Goal: Learn about a topic: Learn about a topic

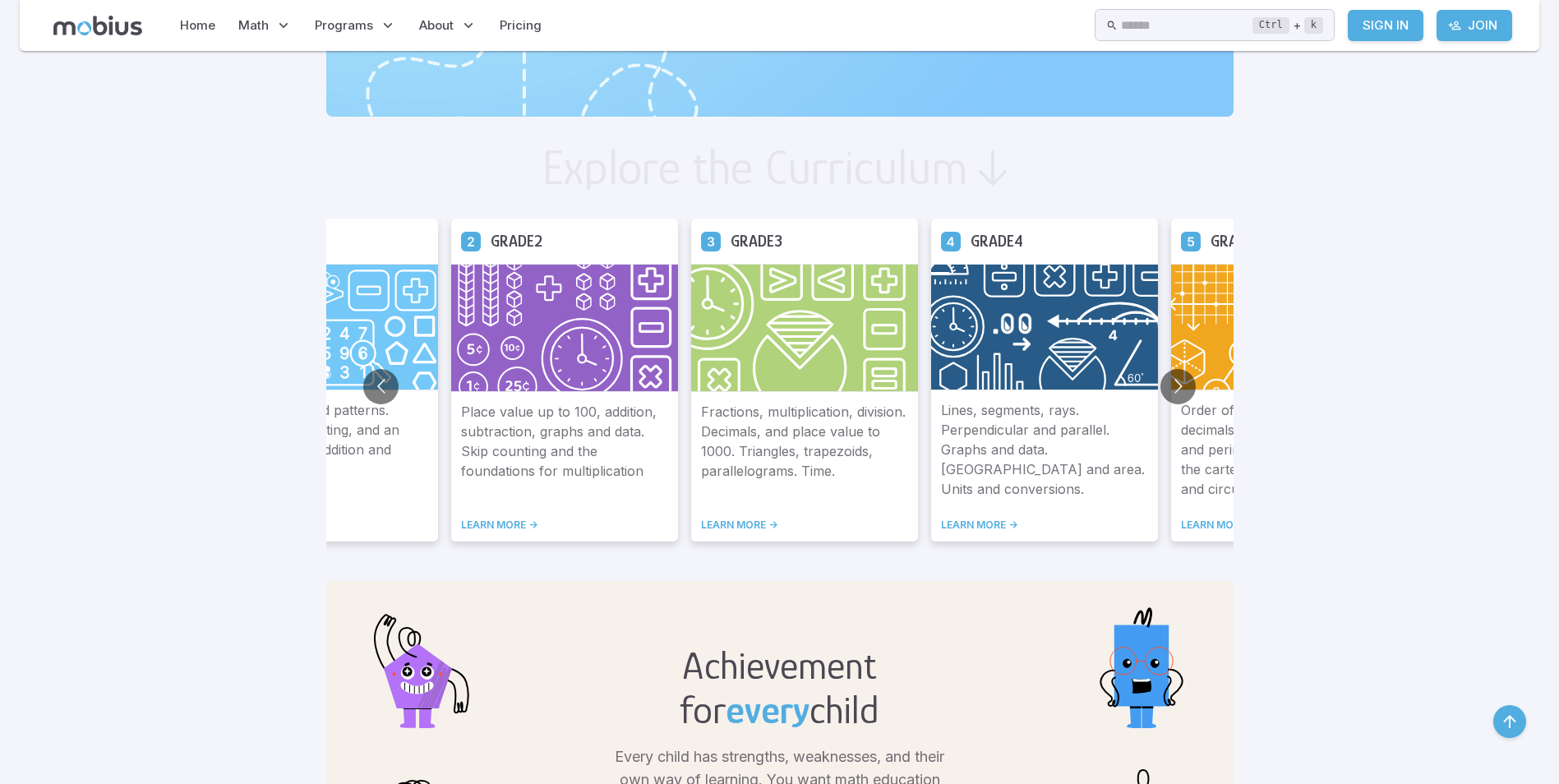
scroll to position [904, 0]
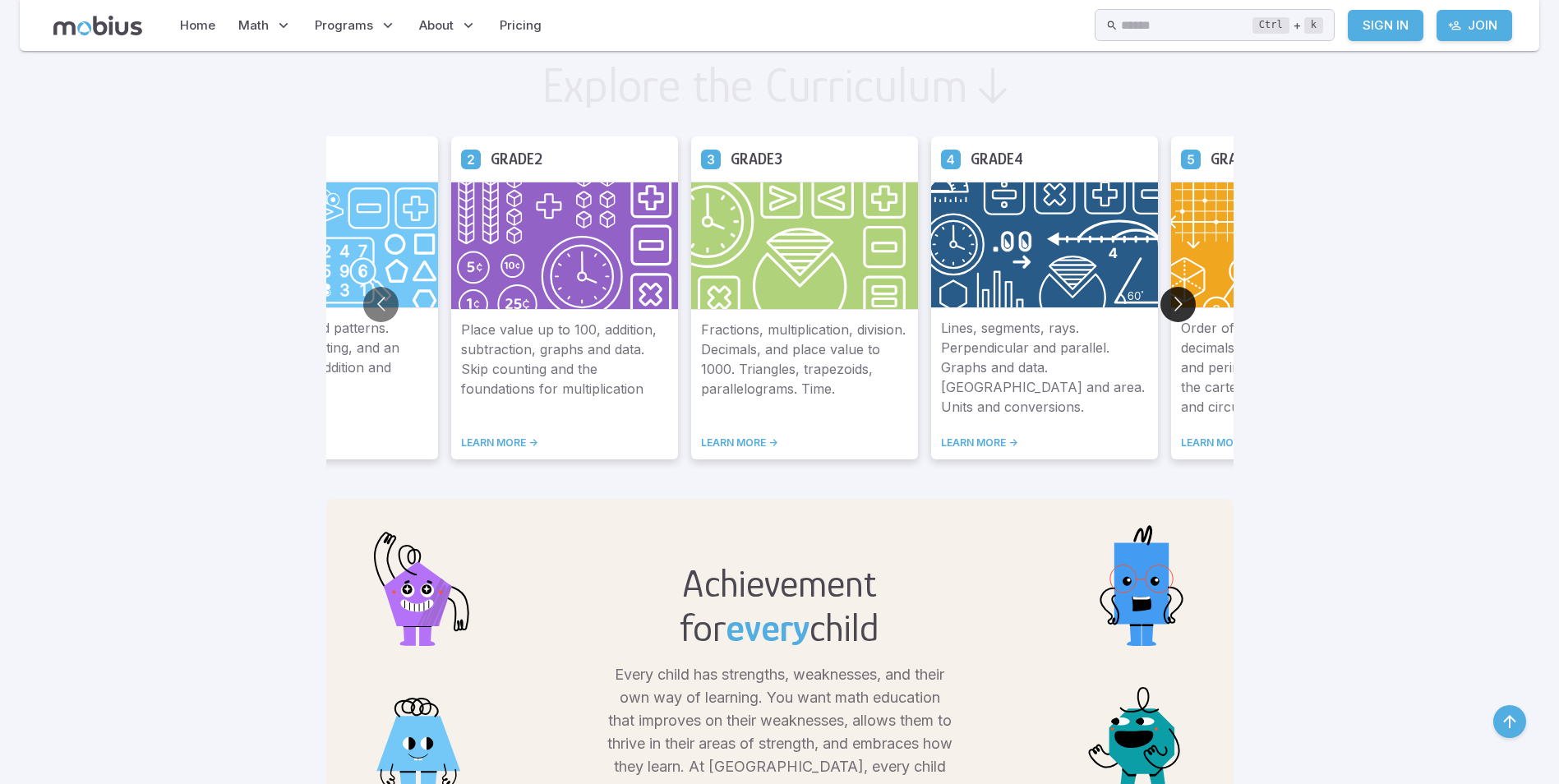
click at [1179, 310] on button "Go to next slide" at bounding box center [1178, 305] width 36 height 36
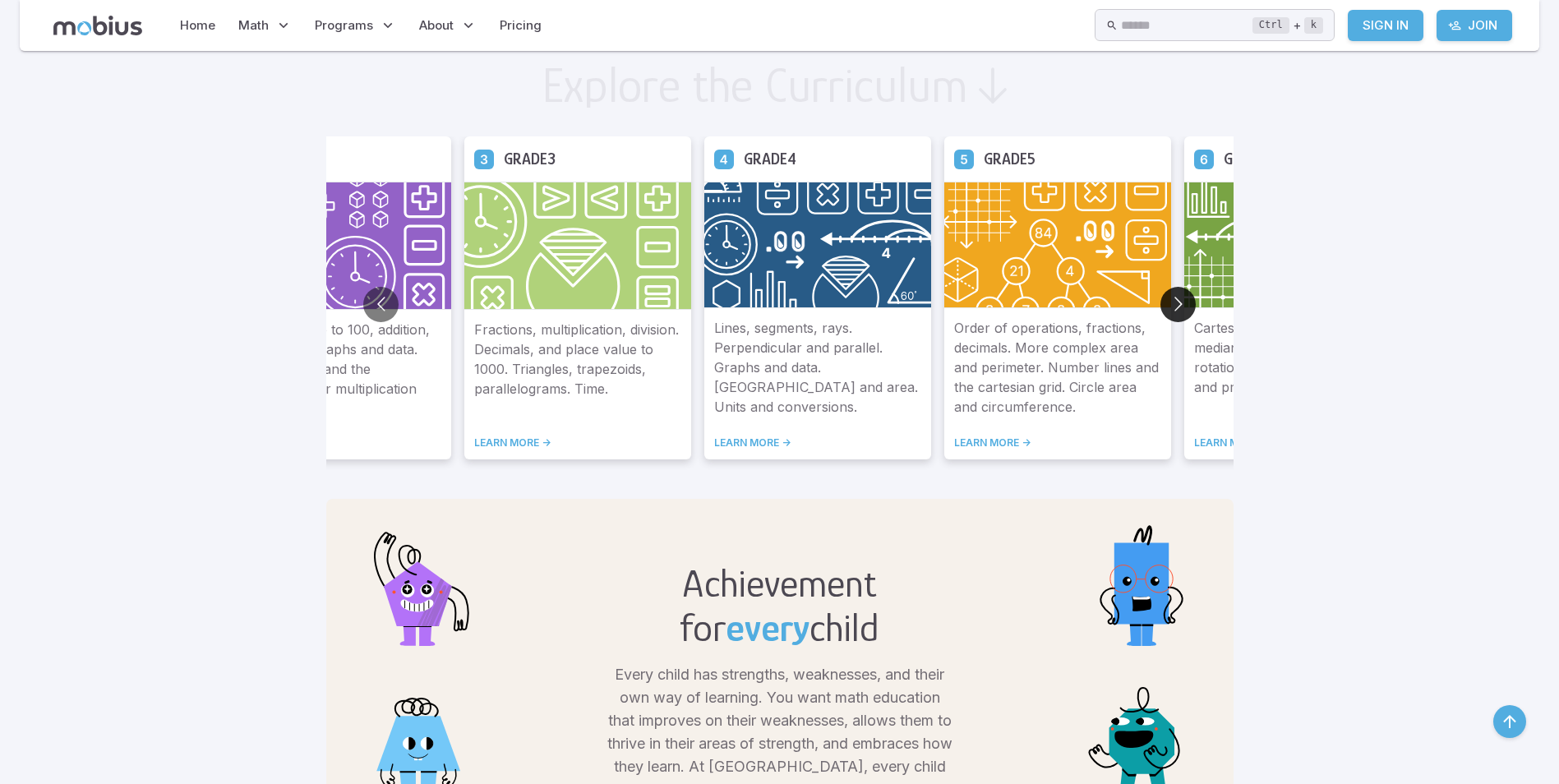
click at [1179, 310] on button "Go to next slide" at bounding box center [1178, 305] width 36 height 36
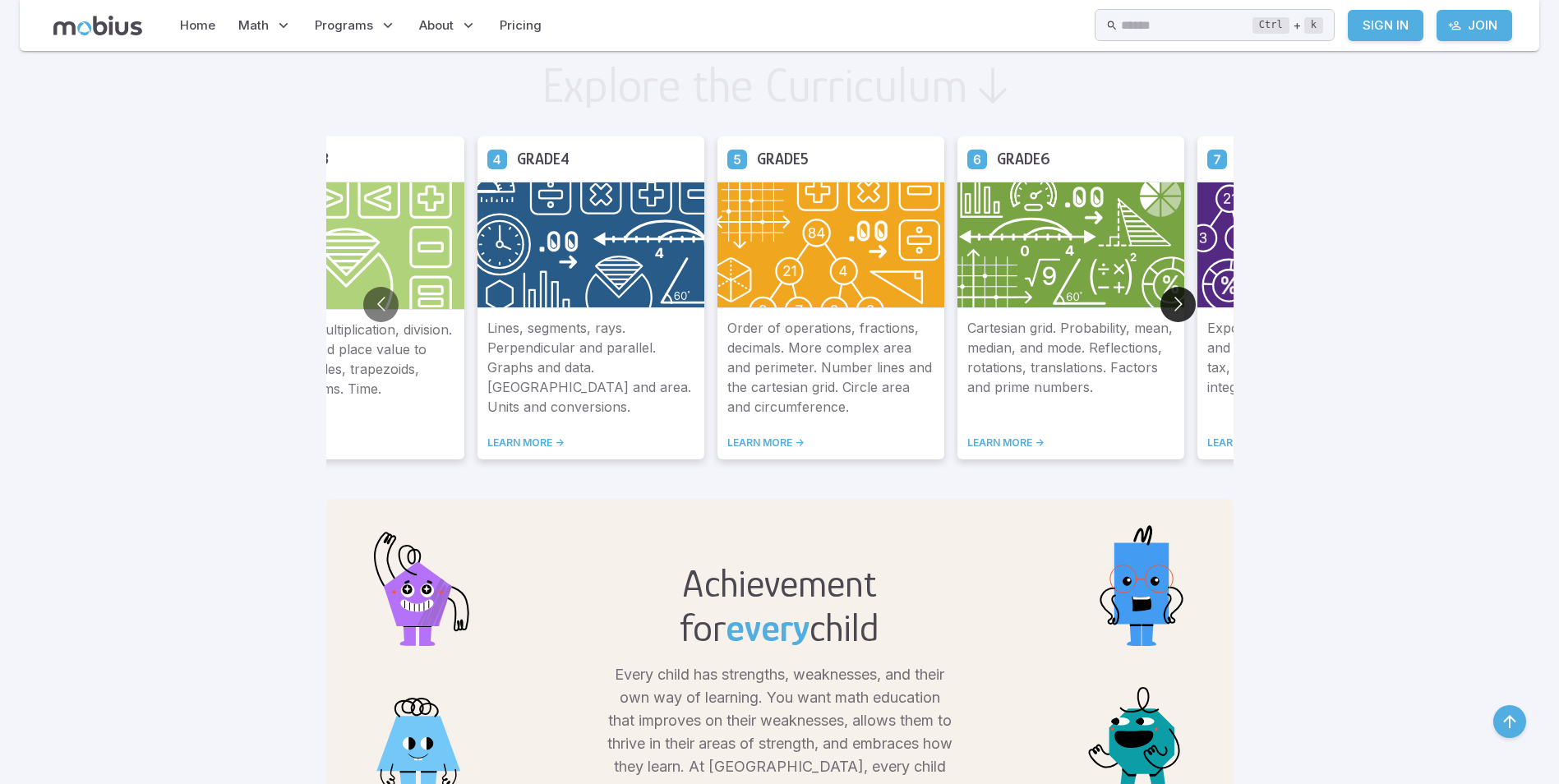
click at [1179, 310] on button "Go to next slide" at bounding box center [1178, 305] width 36 height 36
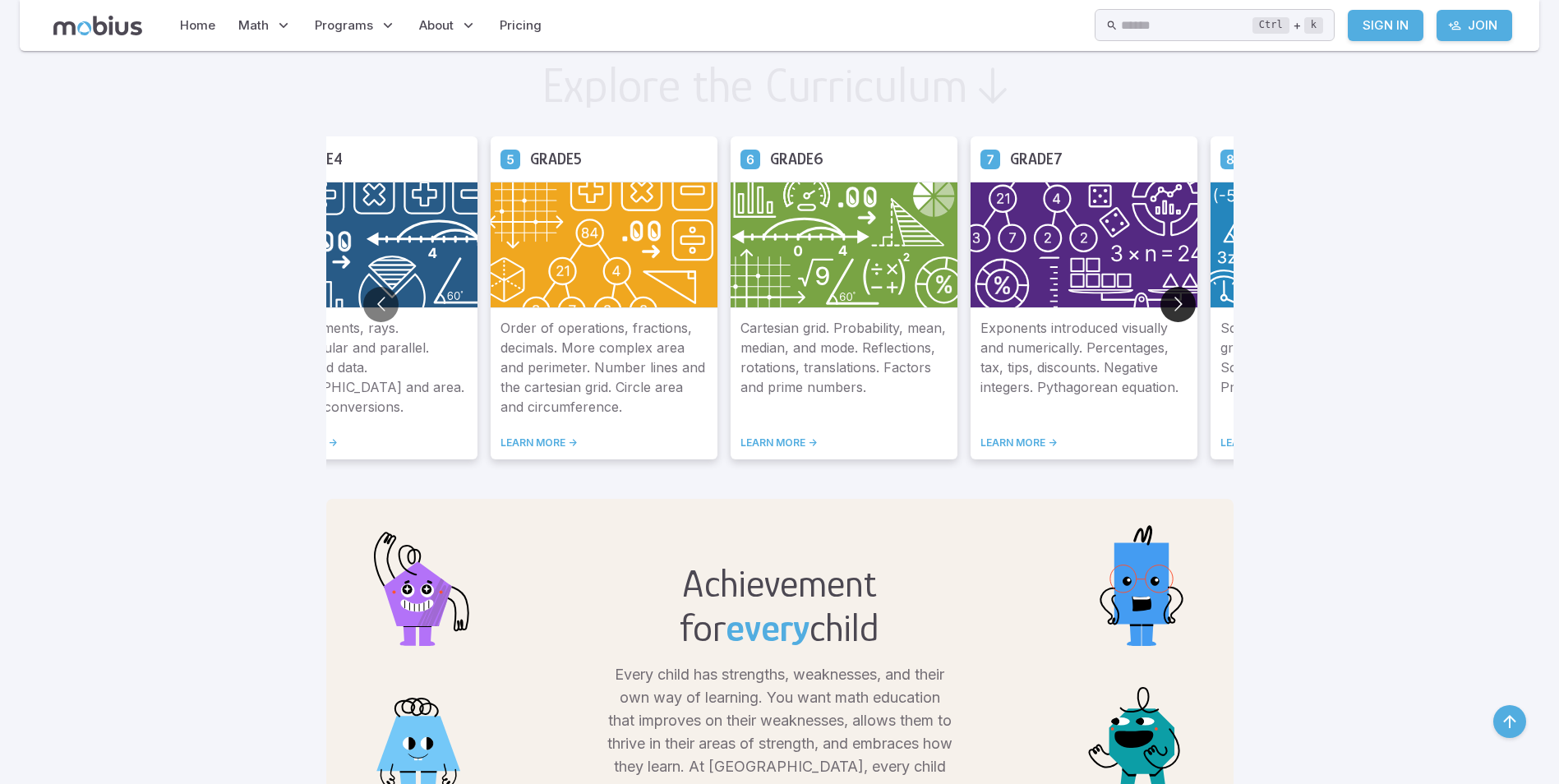
click at [1179, 310] on button "Go to next slide" at bounding box center [1178, 305] width 36 height 36
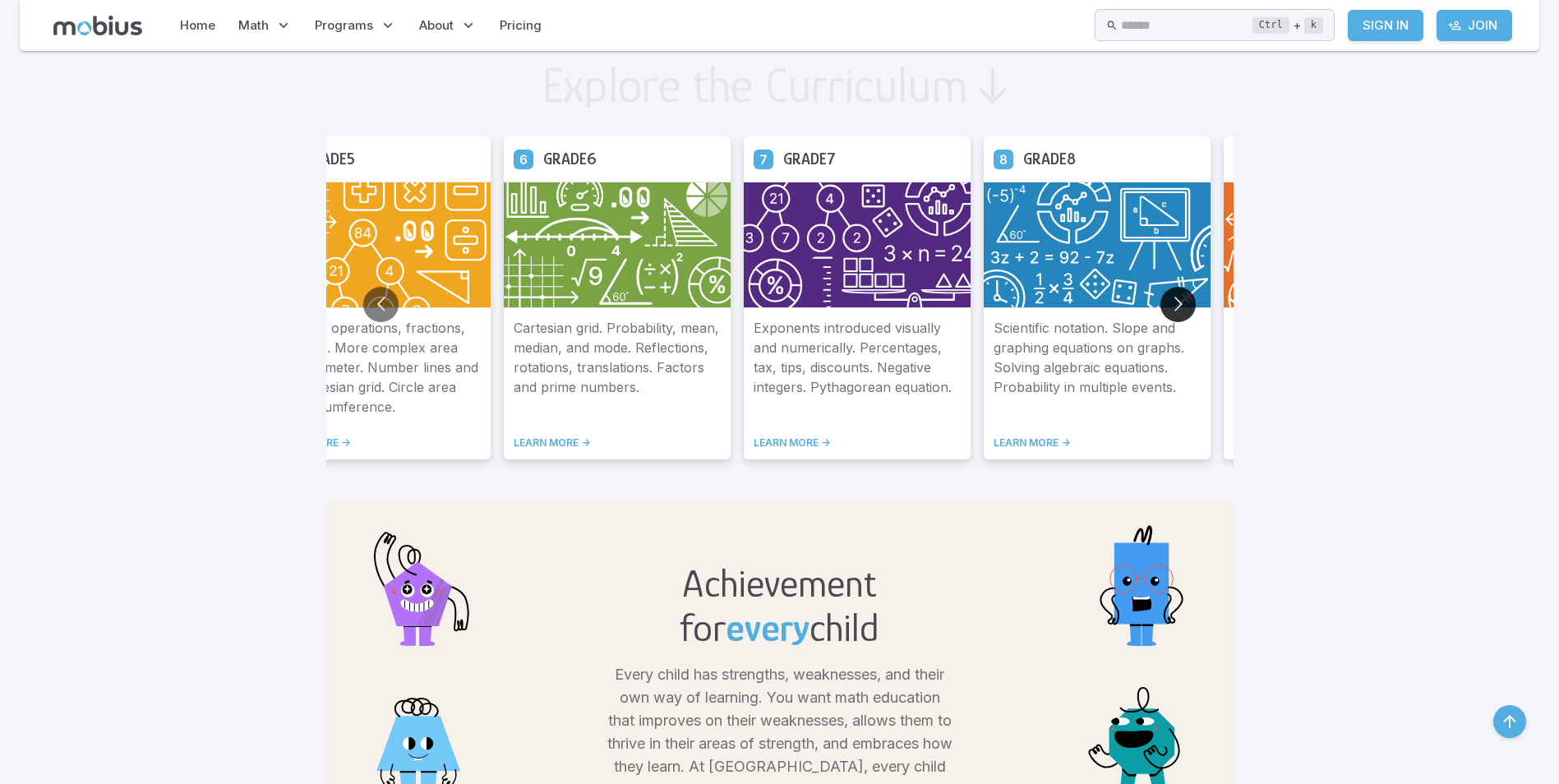
click at [1179, 310] on button "Go to next slide" at bounding box center [1178, 305] width 36 height 36
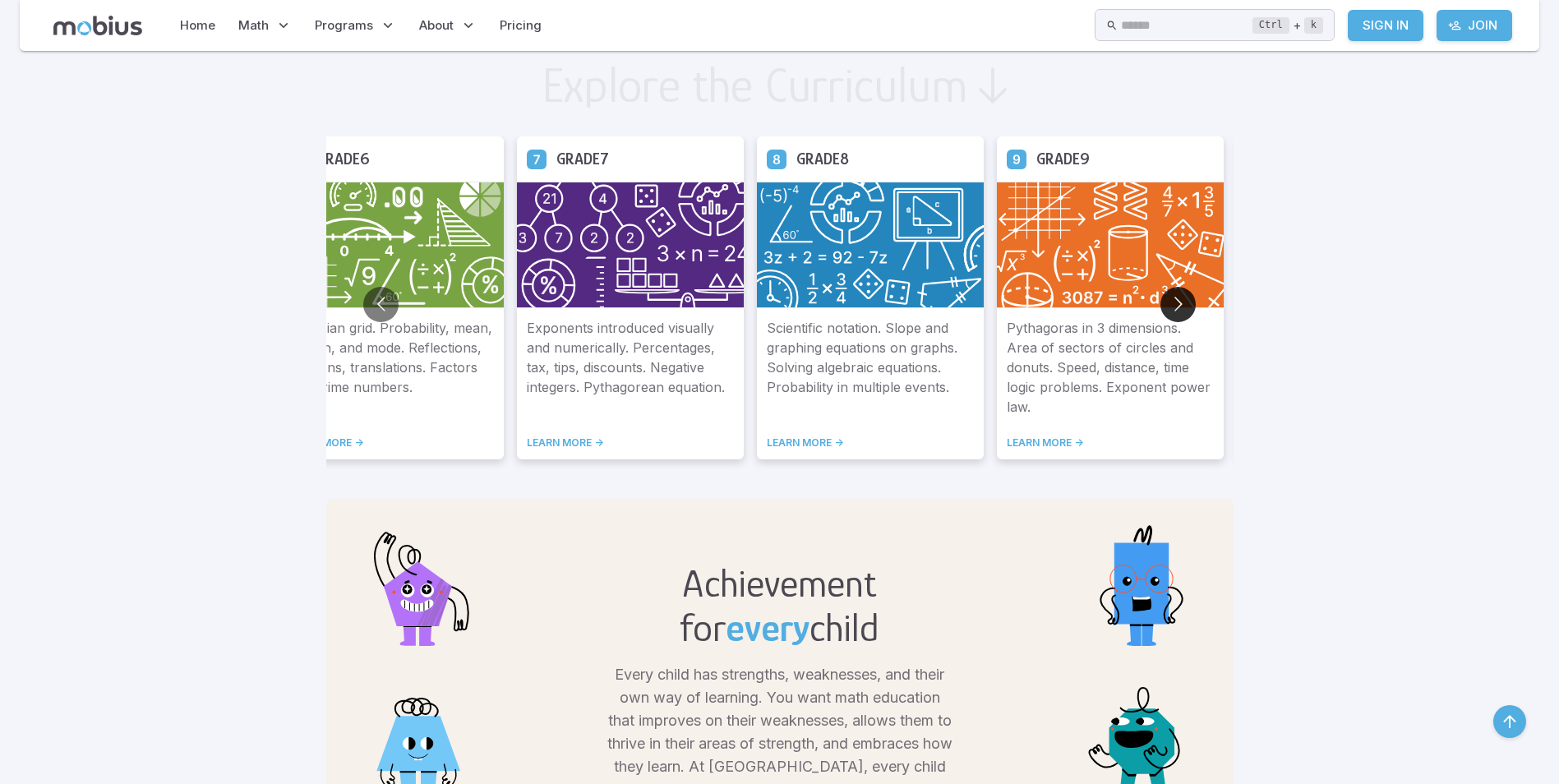
click at [1179, 310] on button "Go to next slide" at bounding box center [1178, 305] width 36 height 36
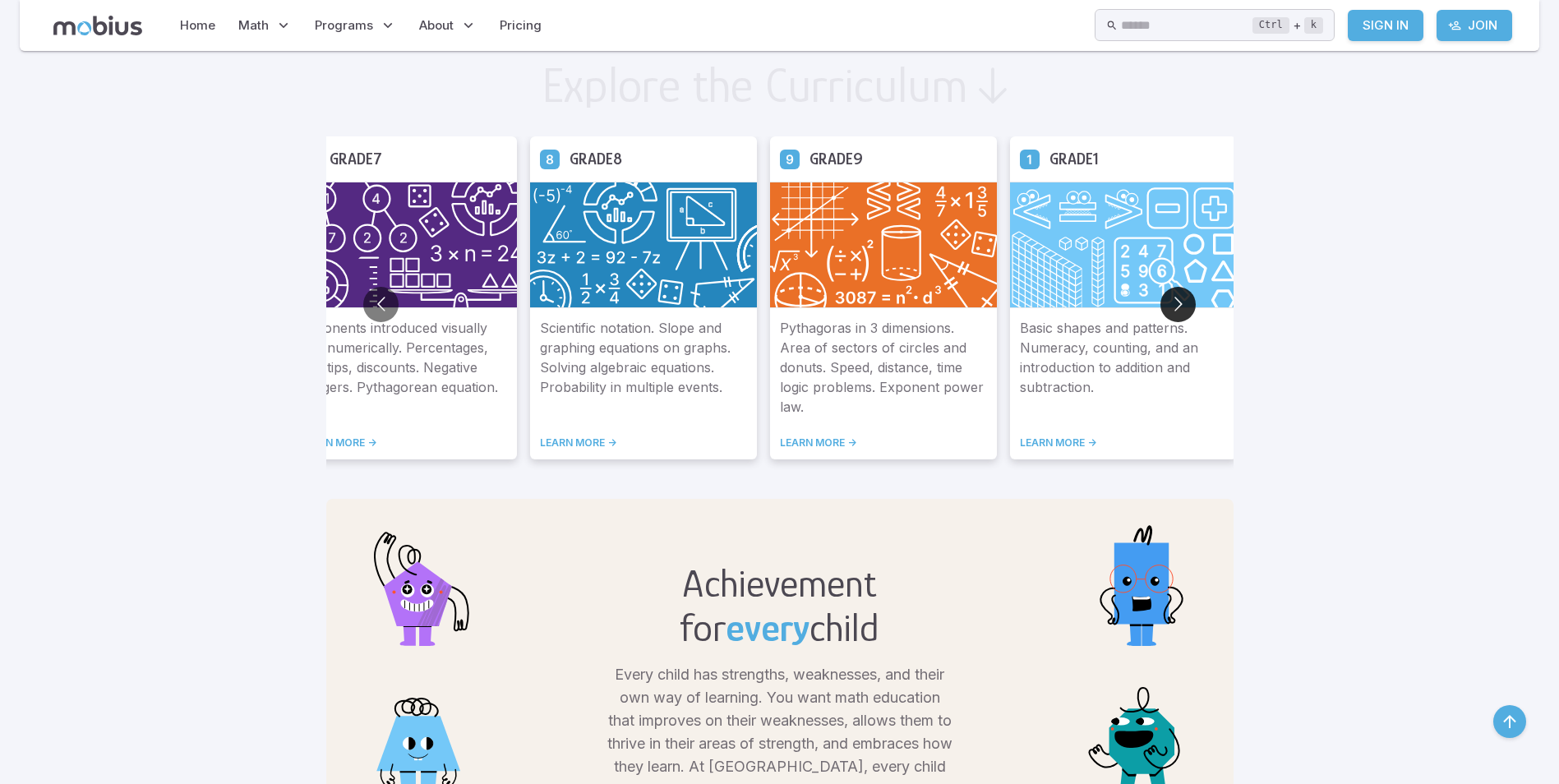
click at [1179, 310] on button "Go to next slide" at bounding box center [1178, 305] width 36 height 36
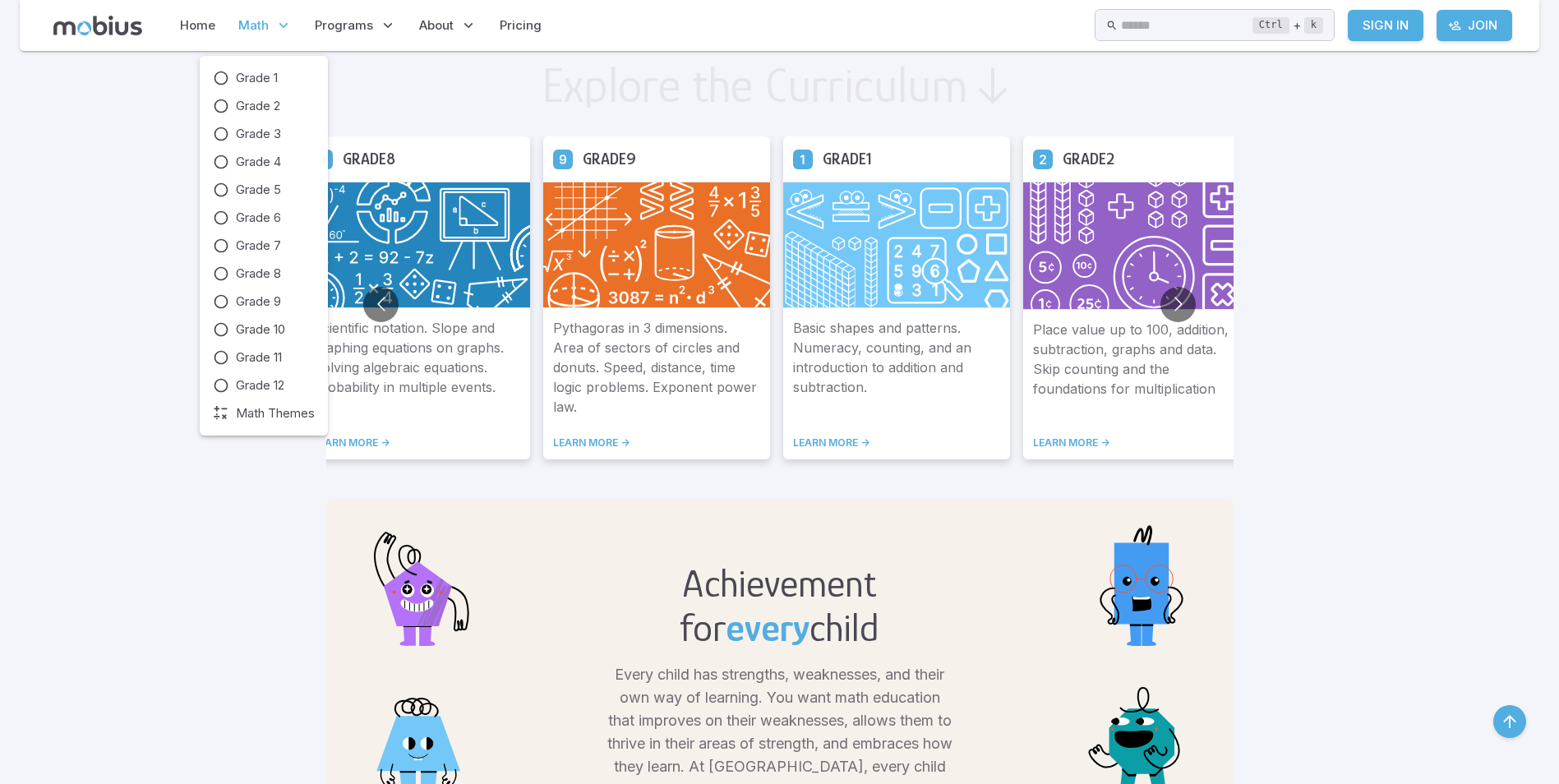
click at [259, 28] on span "Math" at bounding box center [254, 24] width 30 height 18
click at [224, 361] on icon at bounding box center [220, 357] width 16 height 16
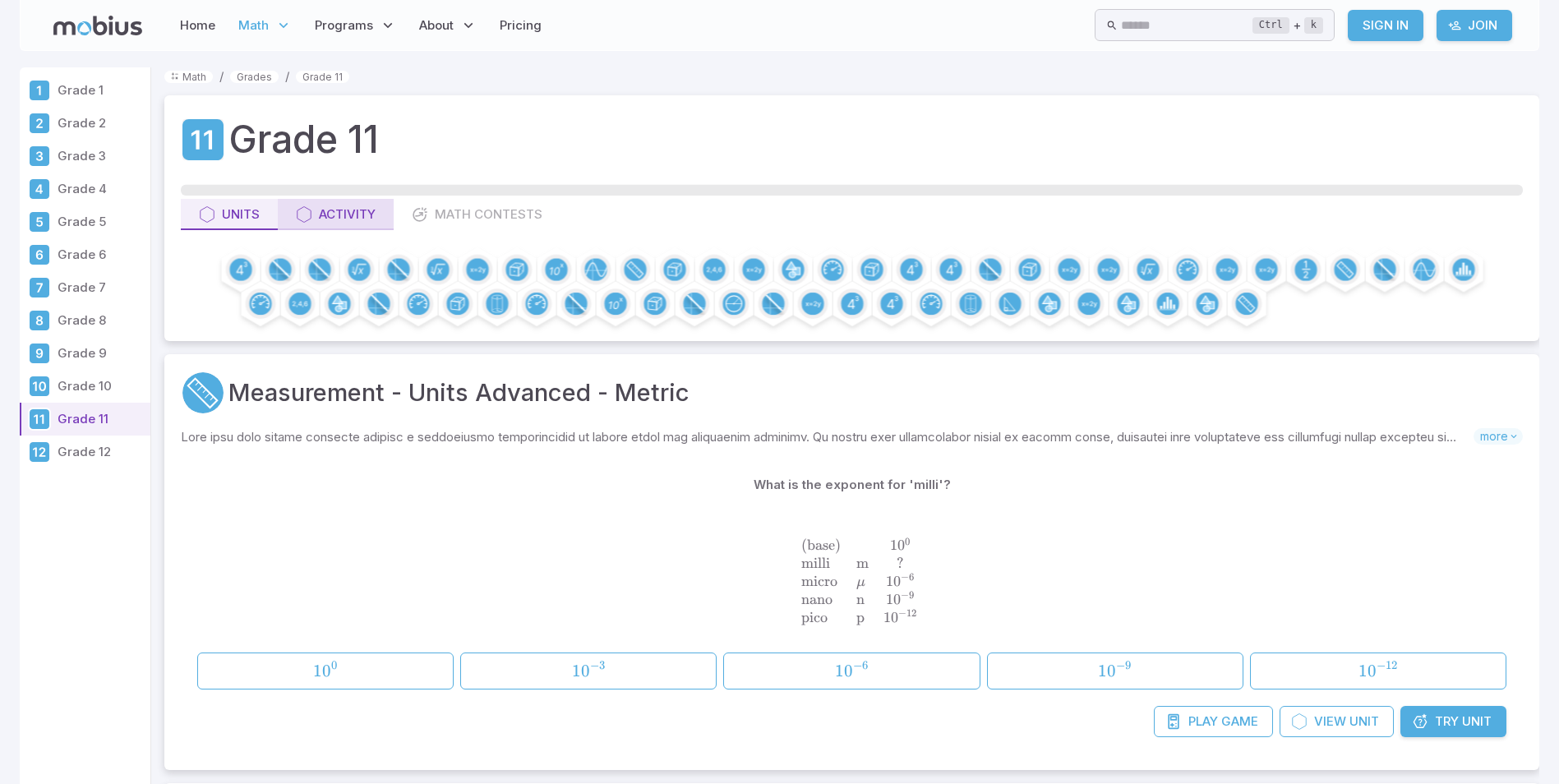
click at [347, 211] on div "Activity" at bounding box center [336, 214] width 80 height 18
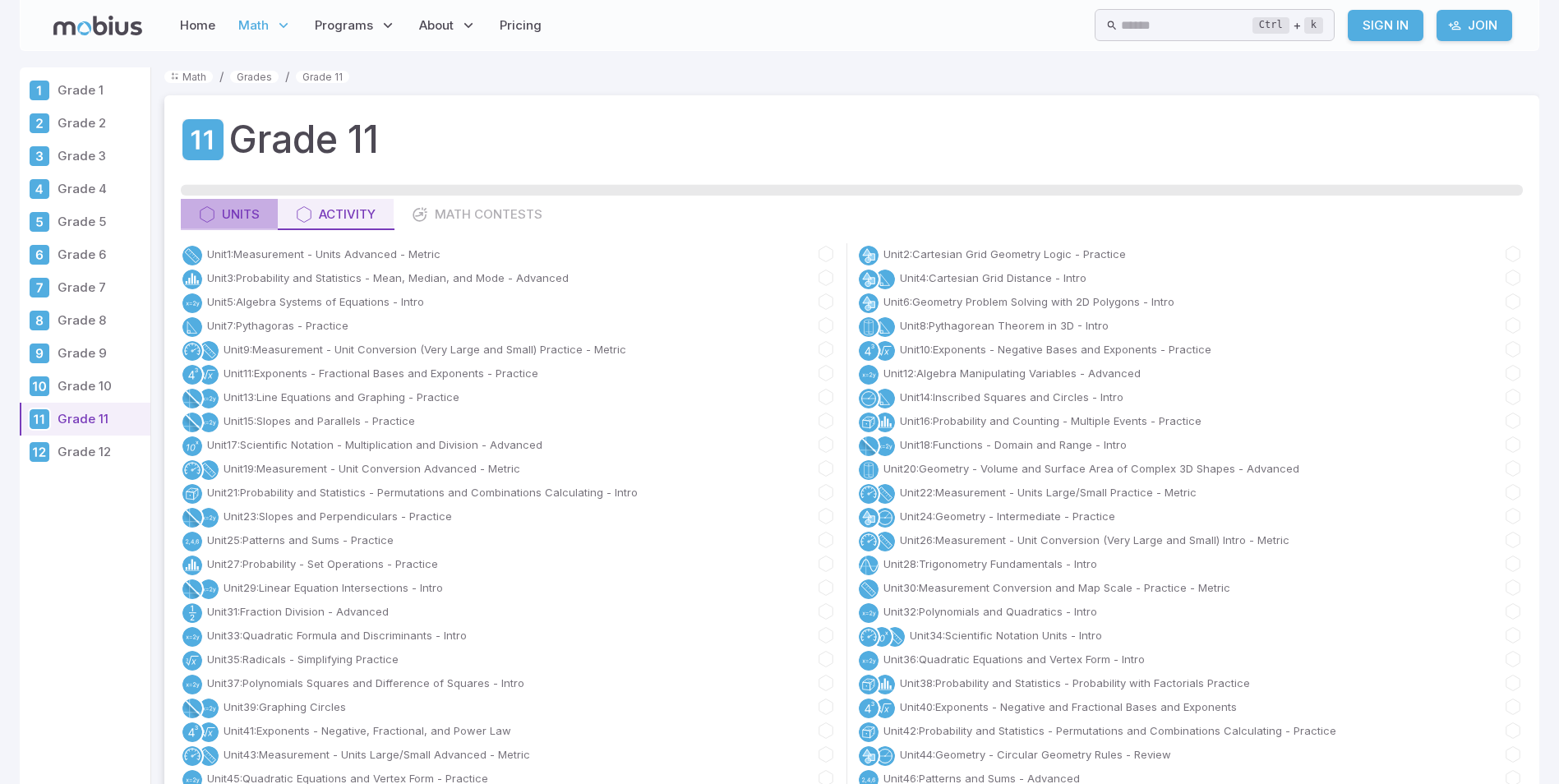
click at [224, 220] on div "Units" at bounding box center [229, 214] width 61 height 18
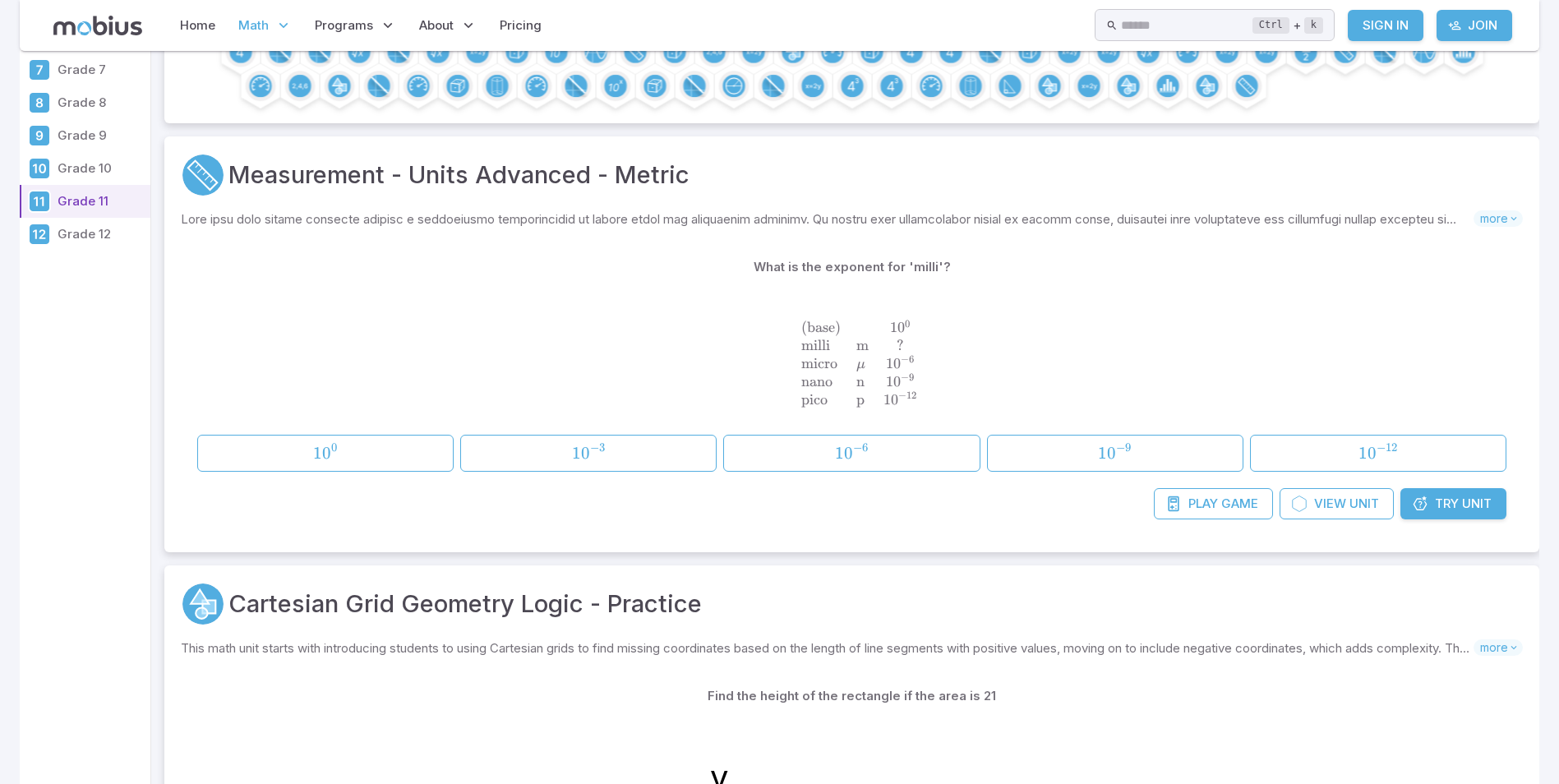
scroll to position [329, 0]
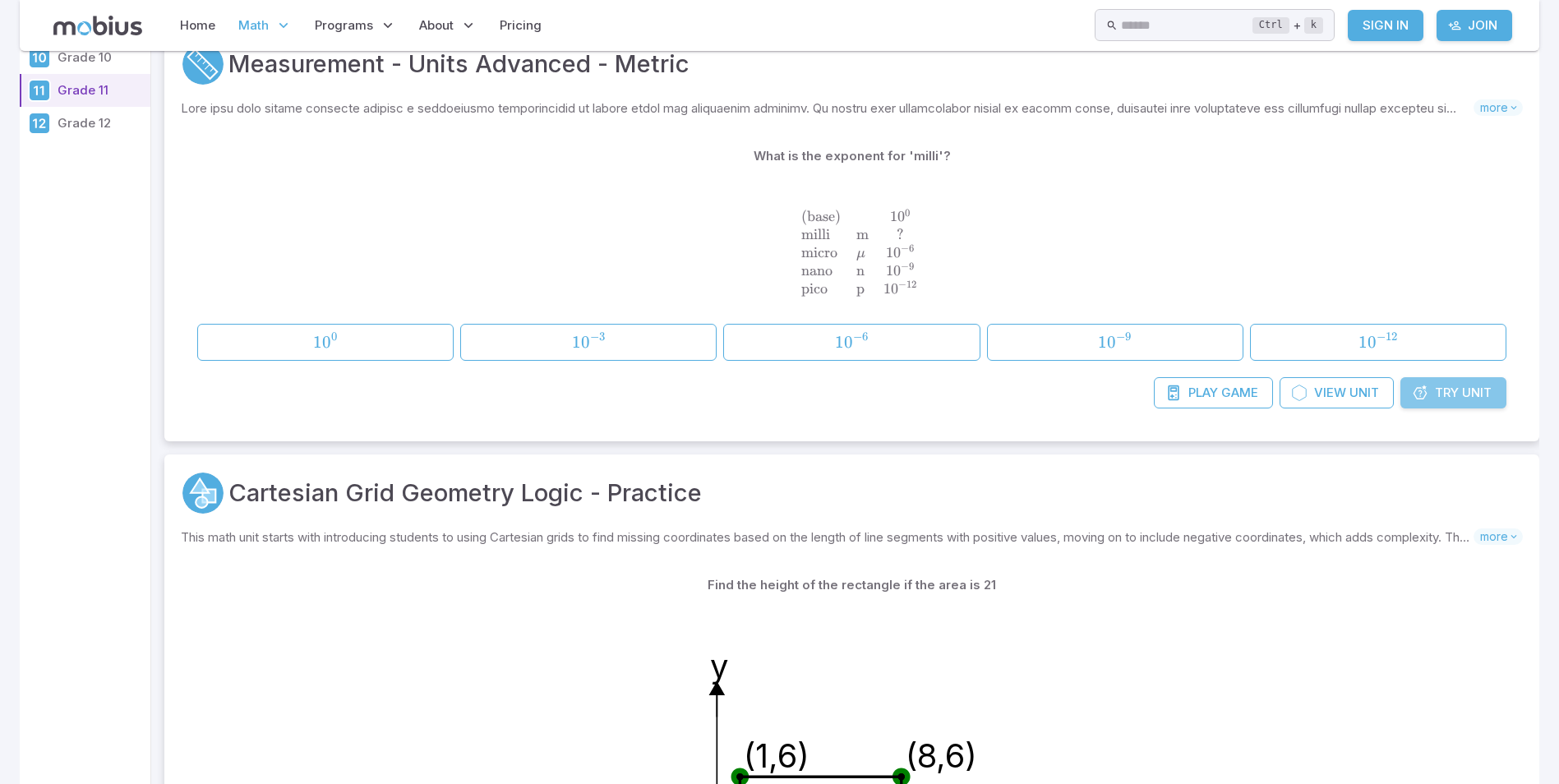
click at [1438, 387] on span "Try" at bounding box center [1446, 392] width 24 height 18
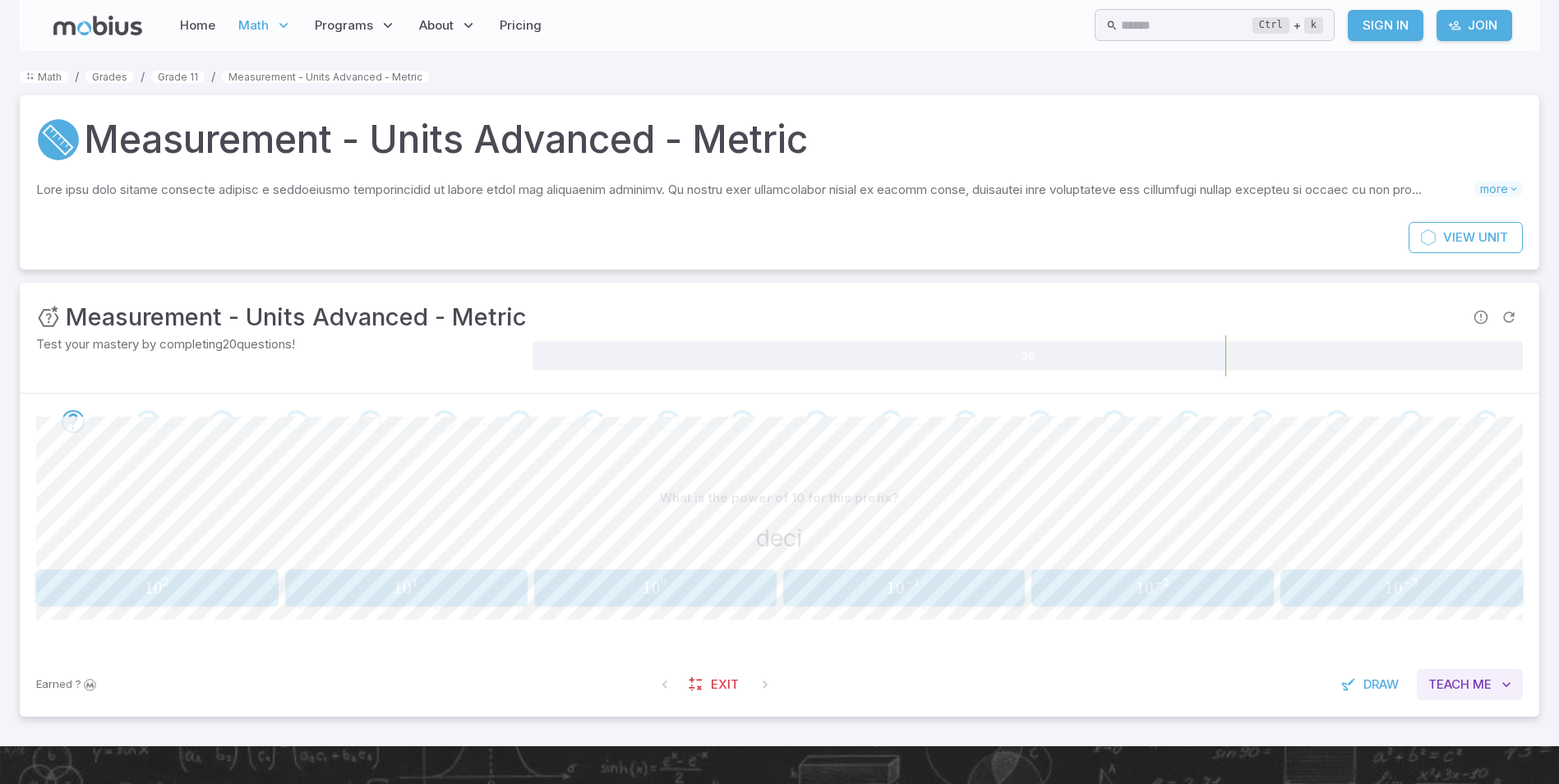
click at [1478, 675] on button "Teach Me" at bounding box center [1470, 684] width 106 height 31
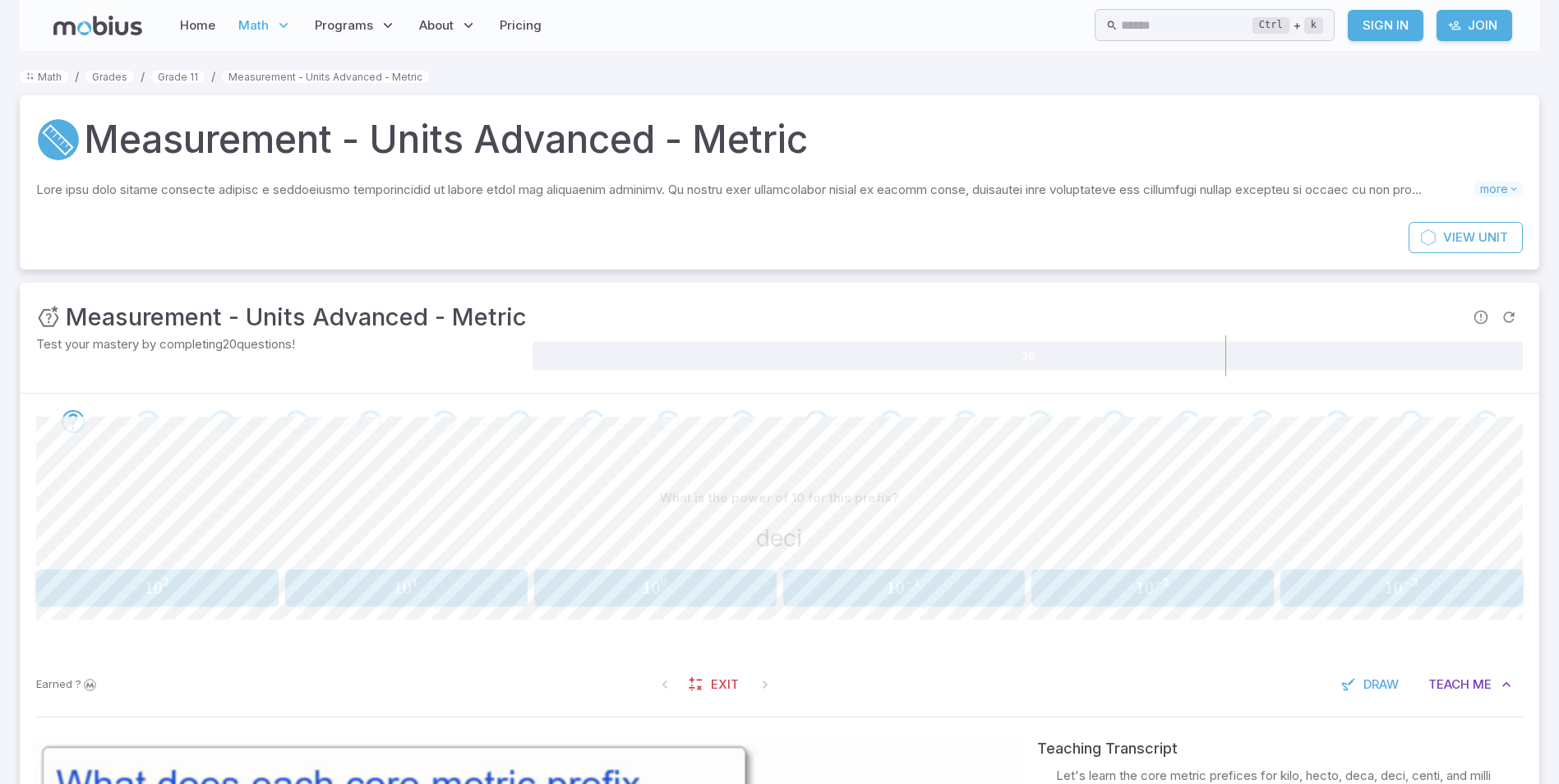
click at [702, 679] on icon at bounding box center [696, 684] width 16 height 16
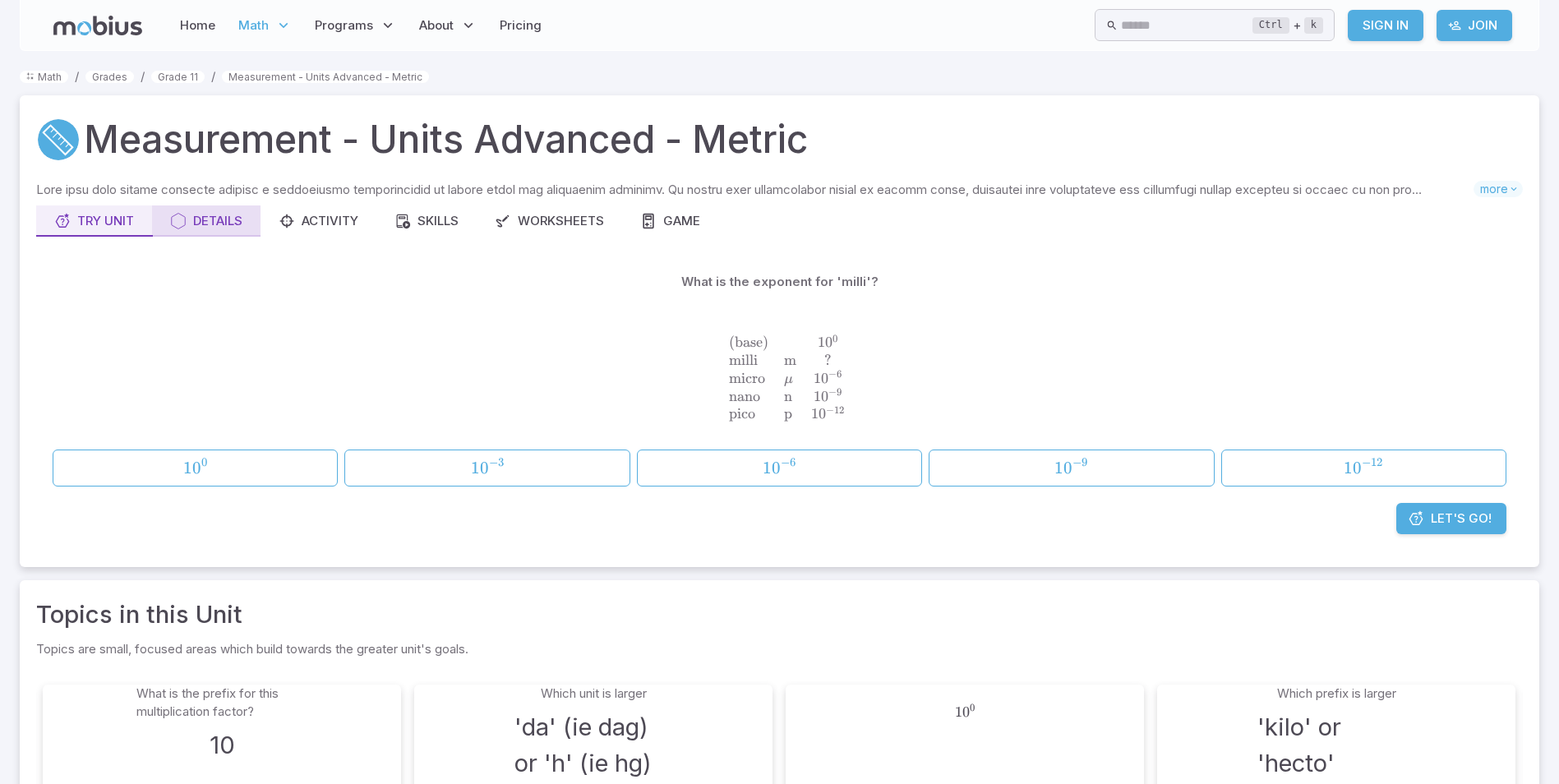
click at [208, 216] on div "Details" at bounding box center [206, 221] width 72 height 18
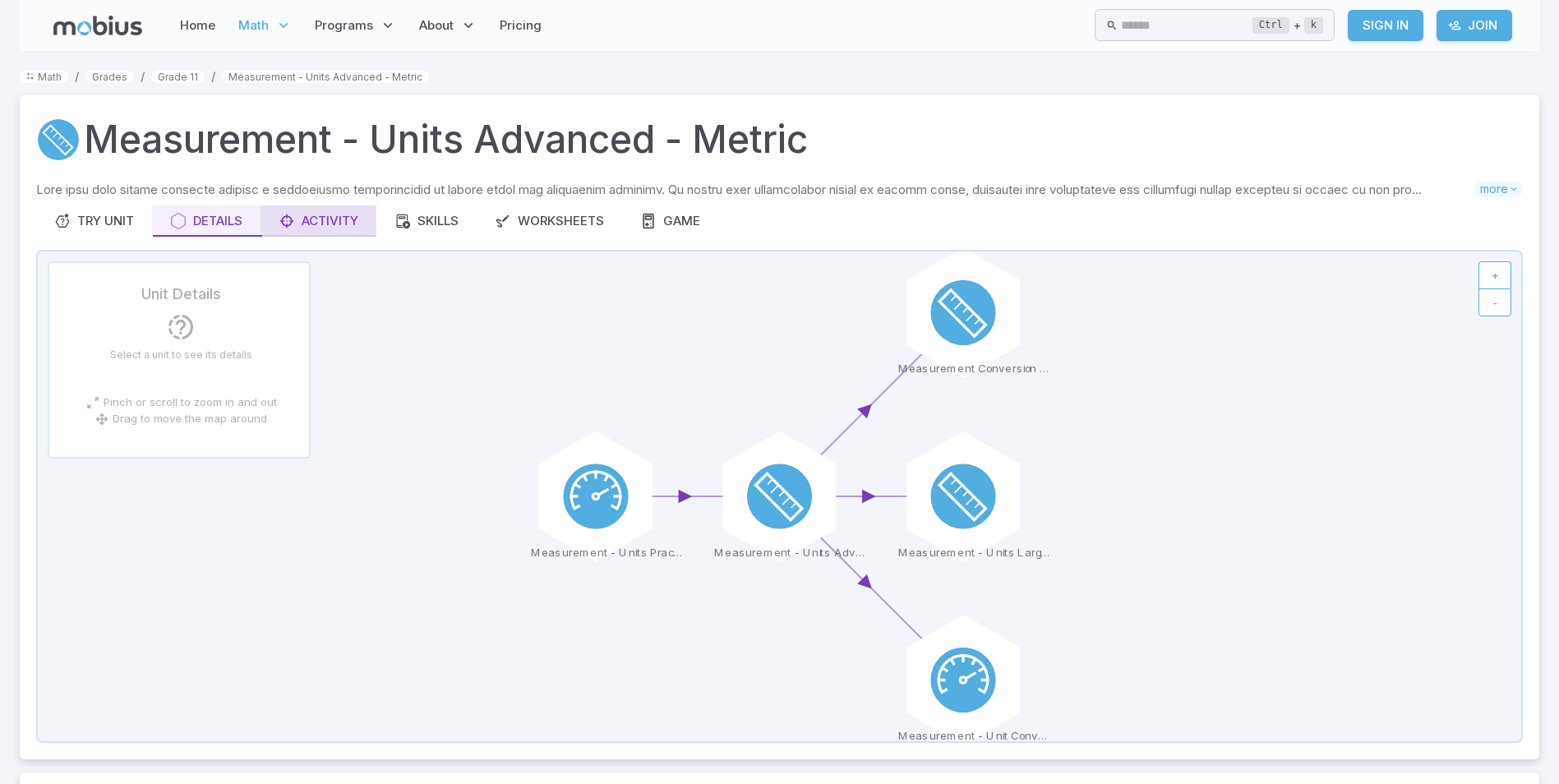
click at [335, 220] on div "Activity" at bounding box center [318, 221] width 80 height 18
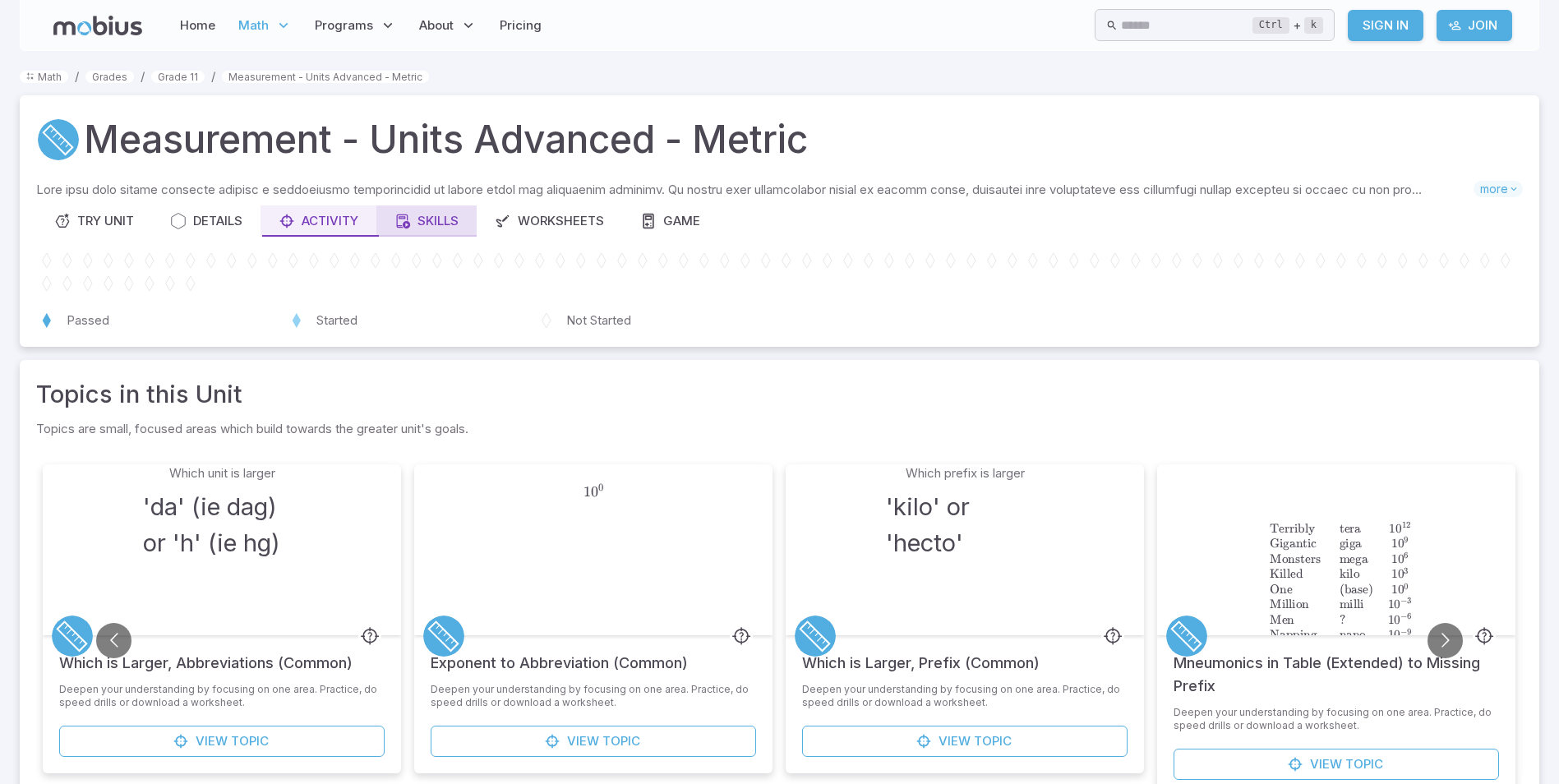
click at [433, 213] on div "Skills" at bounding box center [427, 221] width 64 height 18
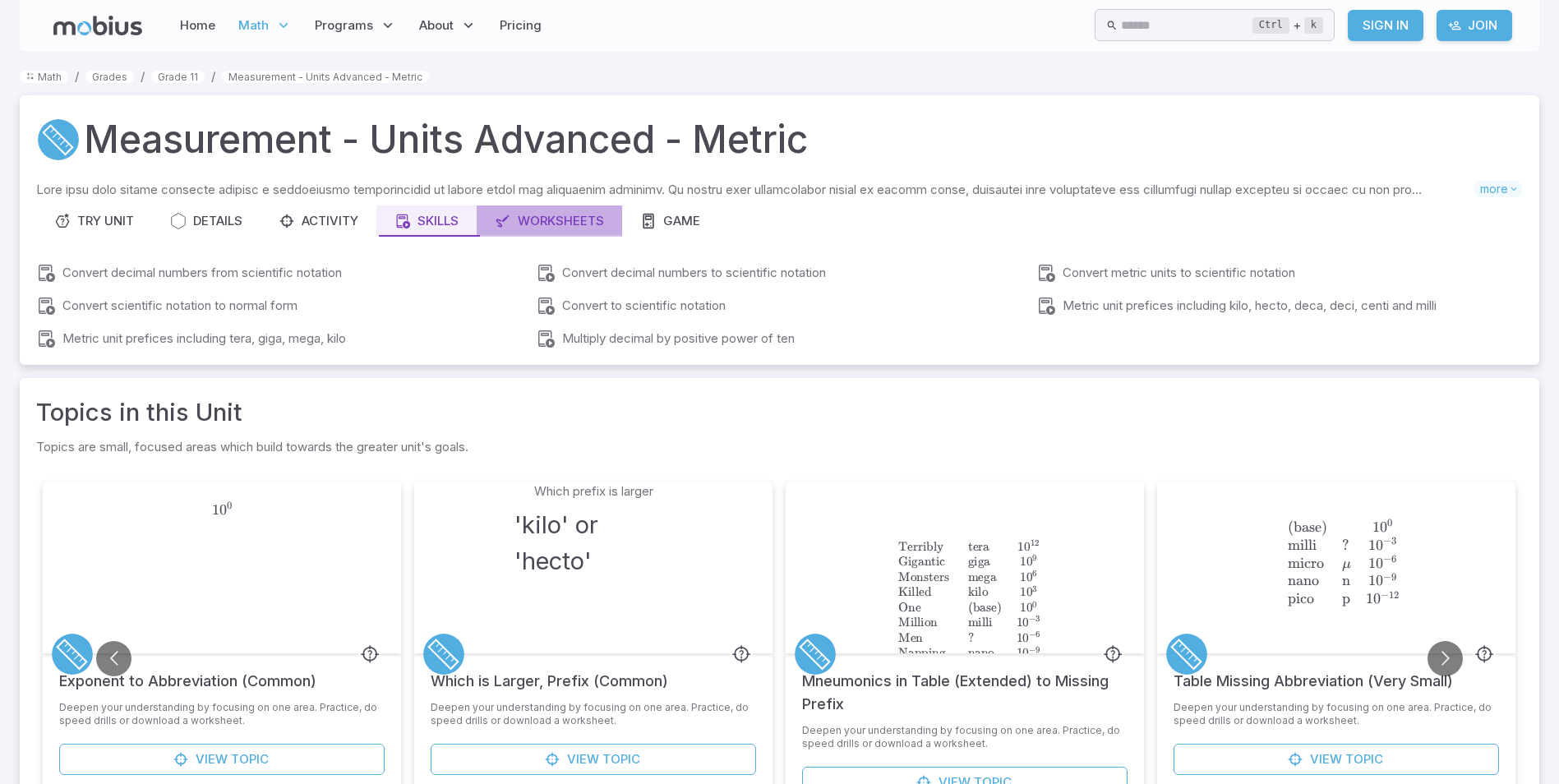
click at [553, 218] on div "Worksheets" at bounding box center [549, 221] width 109 height 18
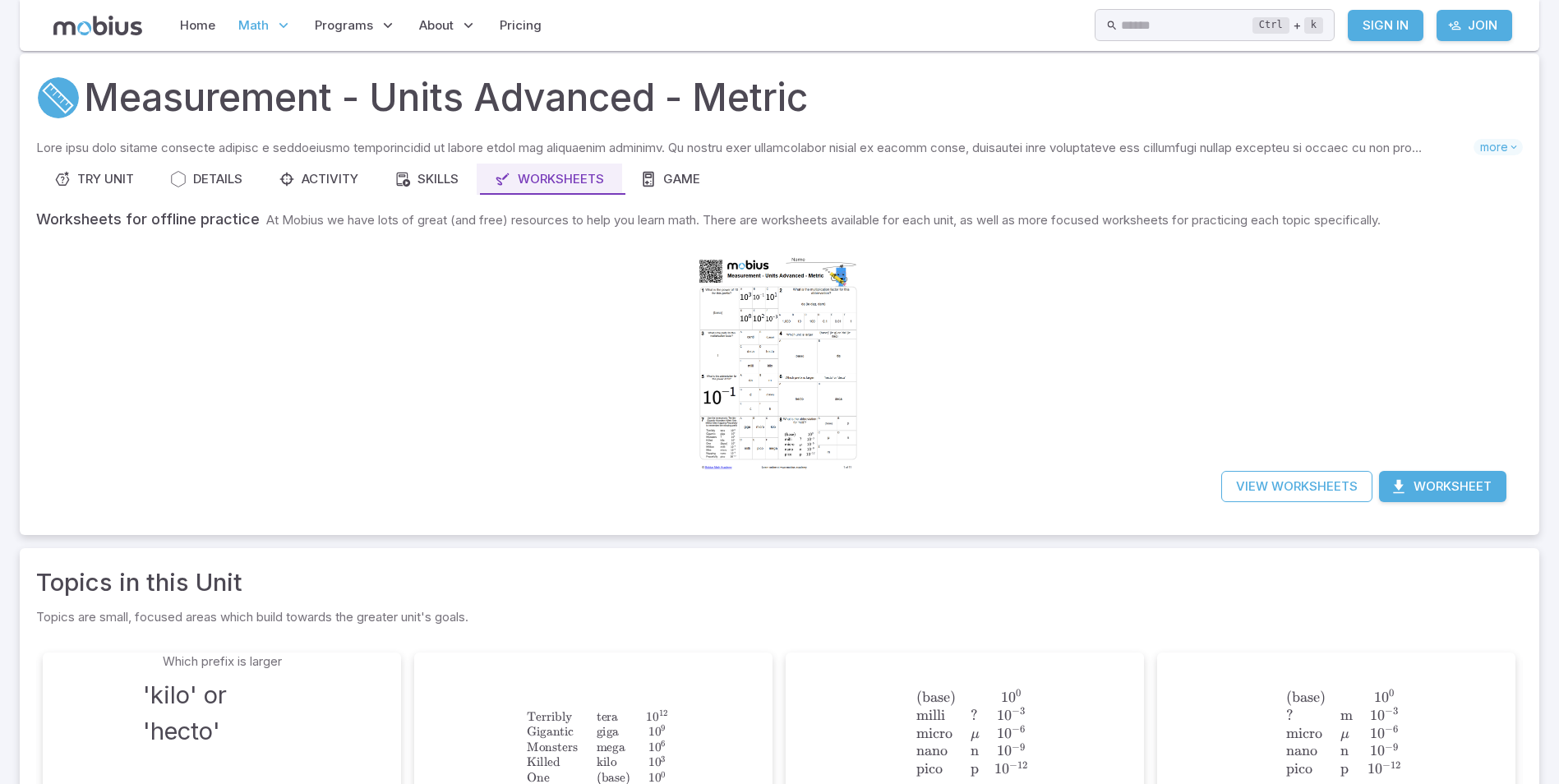
scroll to position [82, 0]
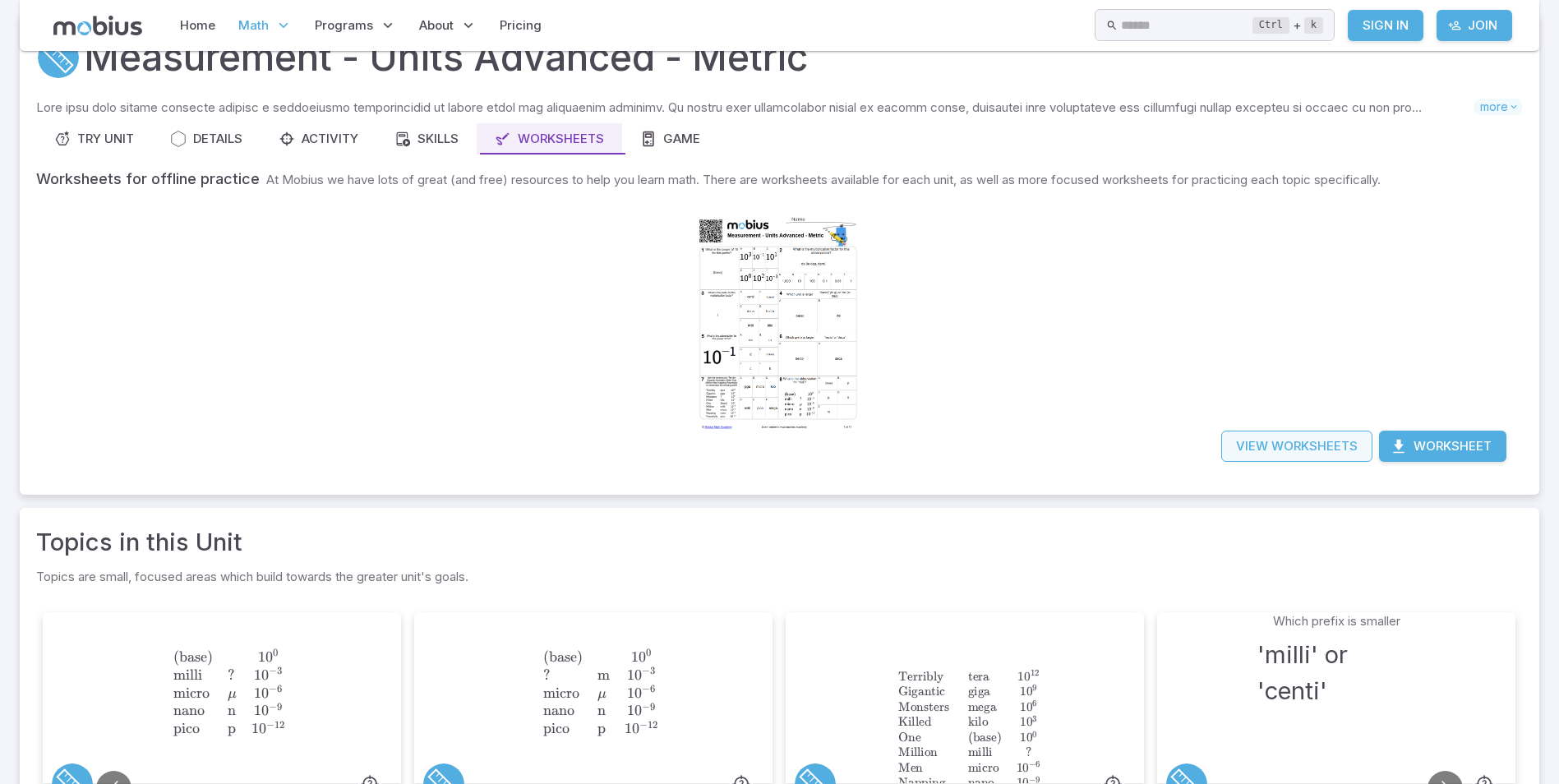
click at [1333, 447] on link "View Worksheets" at bounding box center [1297, 446] width 151 height 31
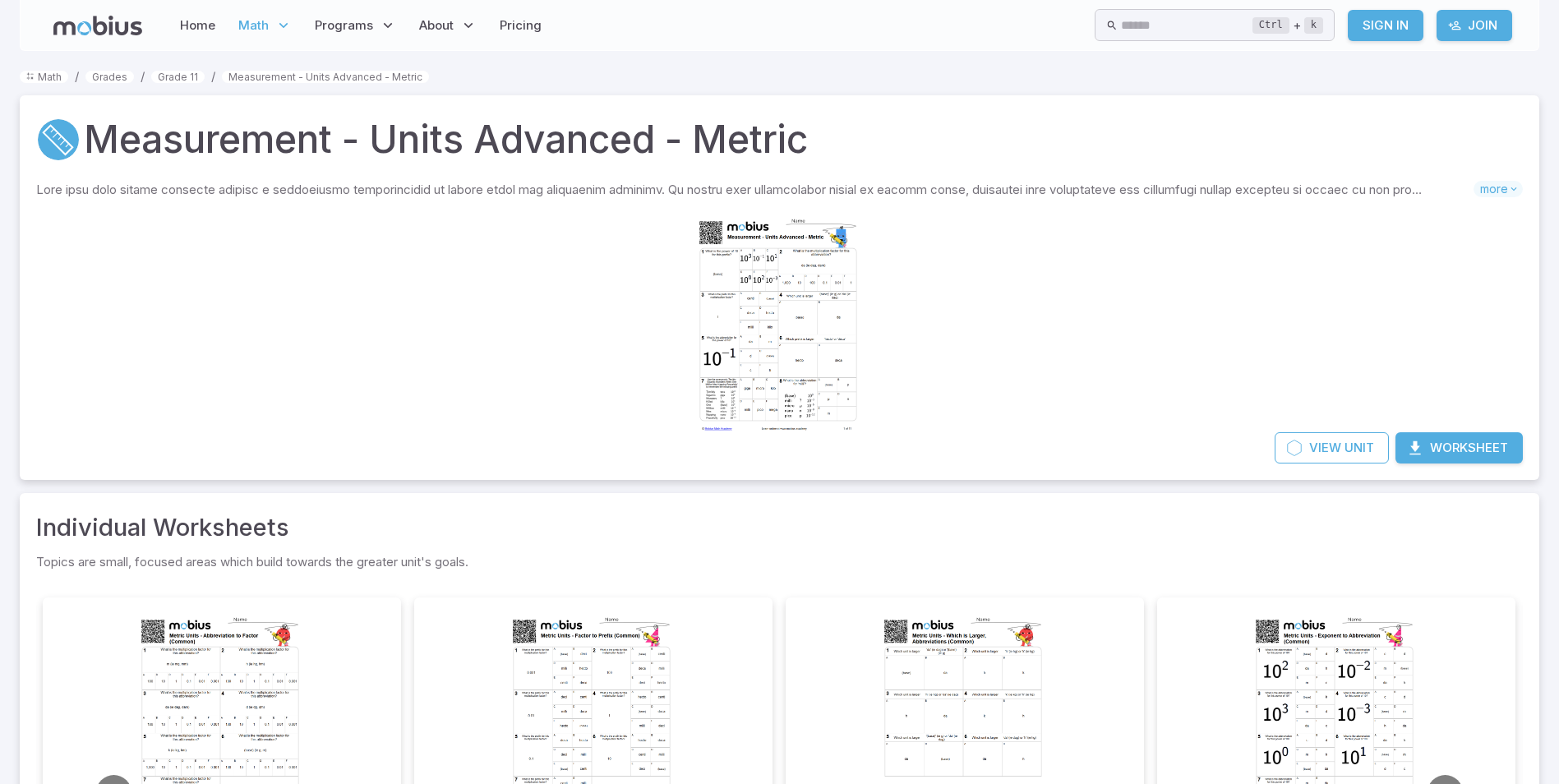
click at [1474, 447] on button "Worksheet" at bounding box center [1459, 447] width 128 height 31
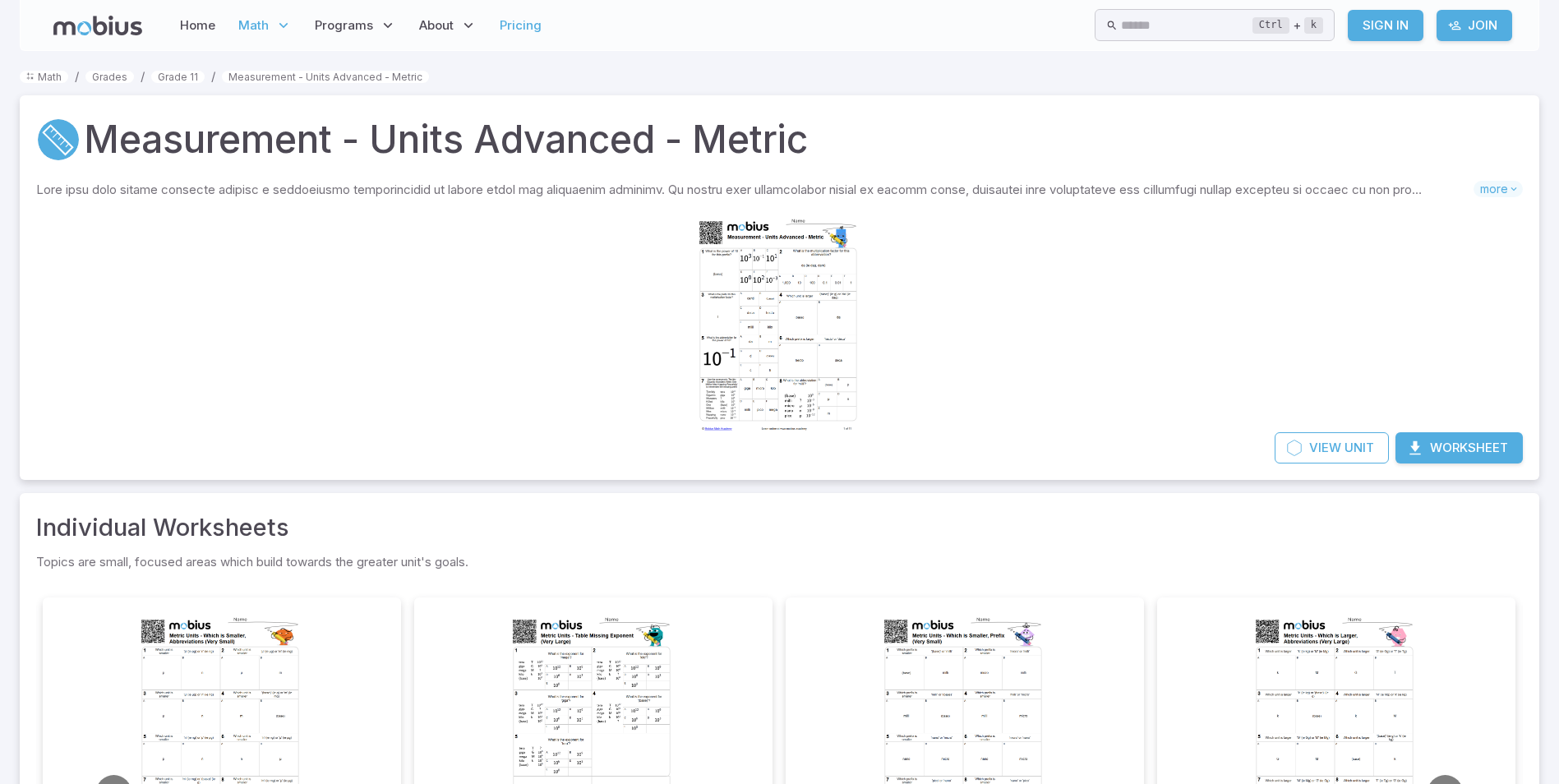
click at [525, 23] on link "Pricing" at bounding box center [520, 25] width 52 height 38
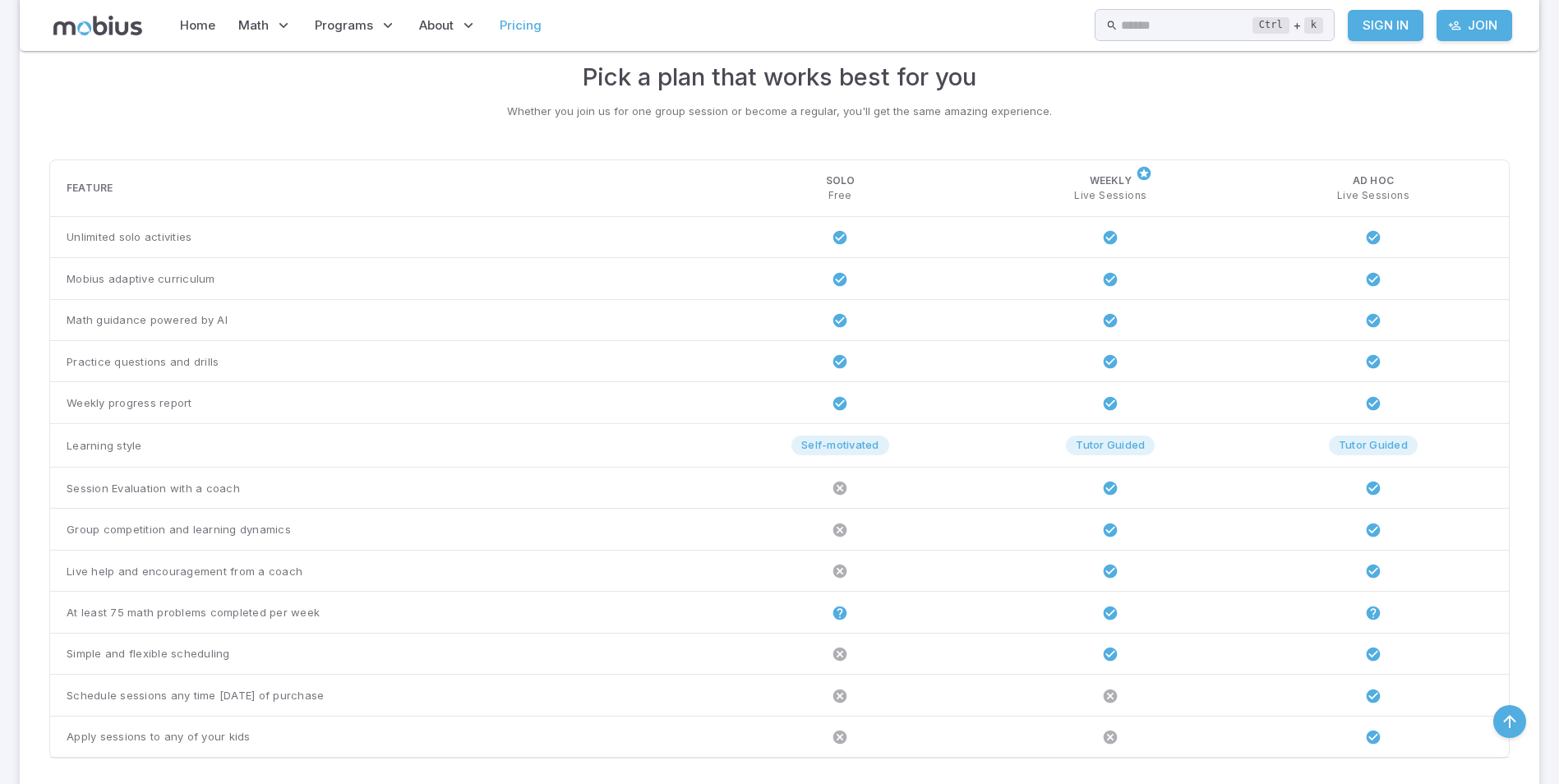
scroll to position [657, 0]
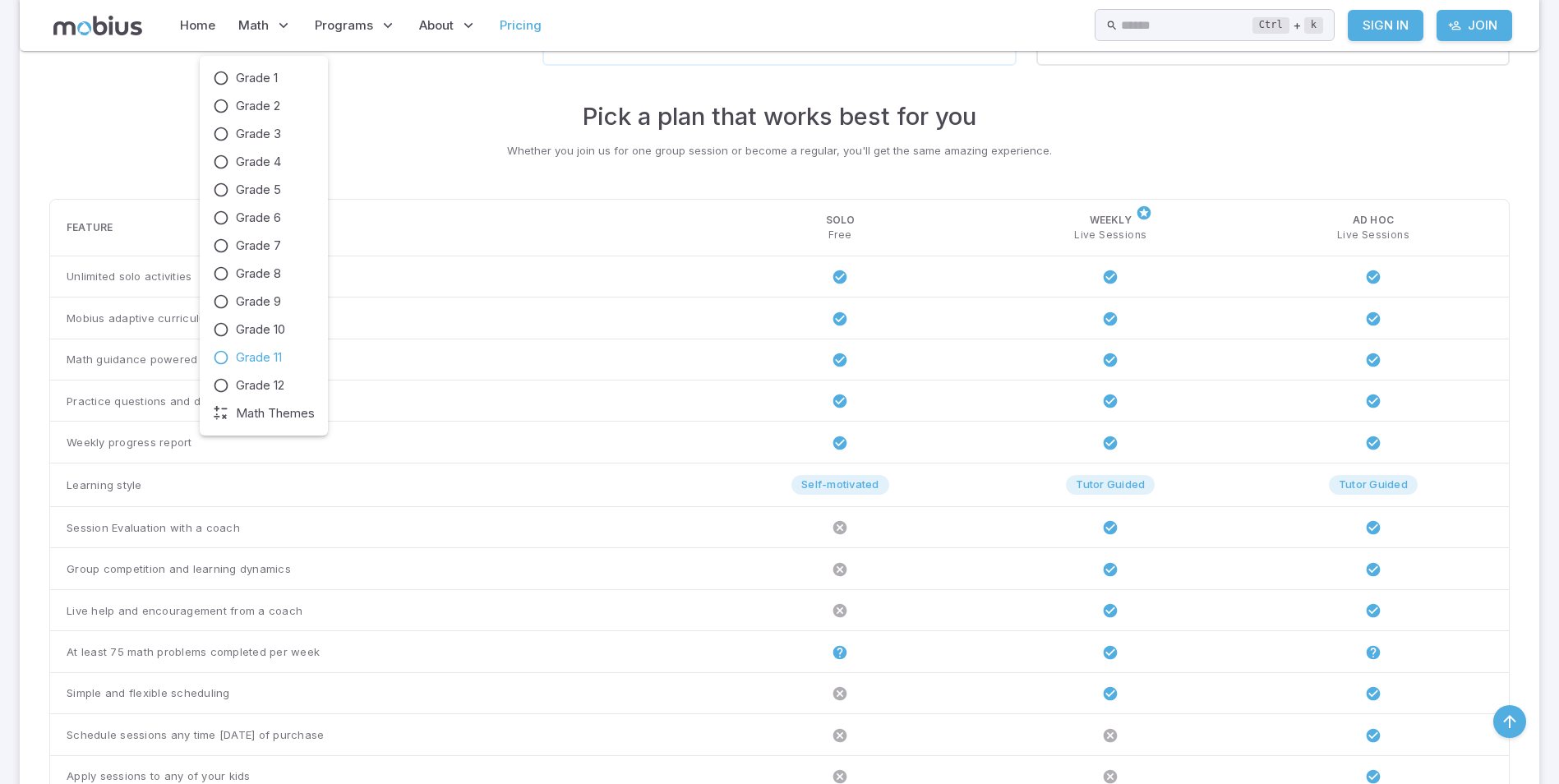
click at [222, 355] on icon at bounding box center [220, 357] width 16 height 16
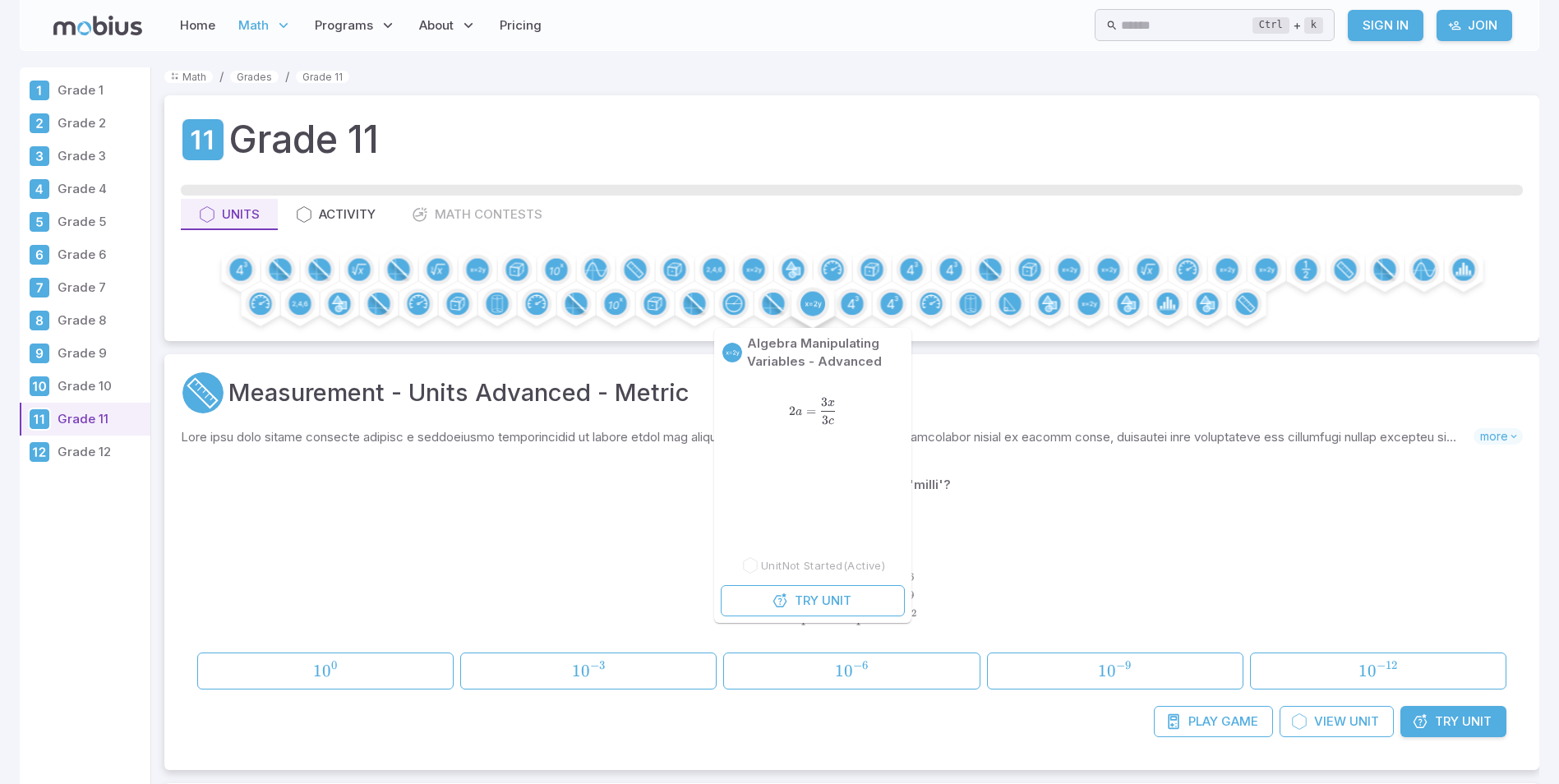
click at [807, 309] on circle at bounding box center [813, 304] width 24 height 24
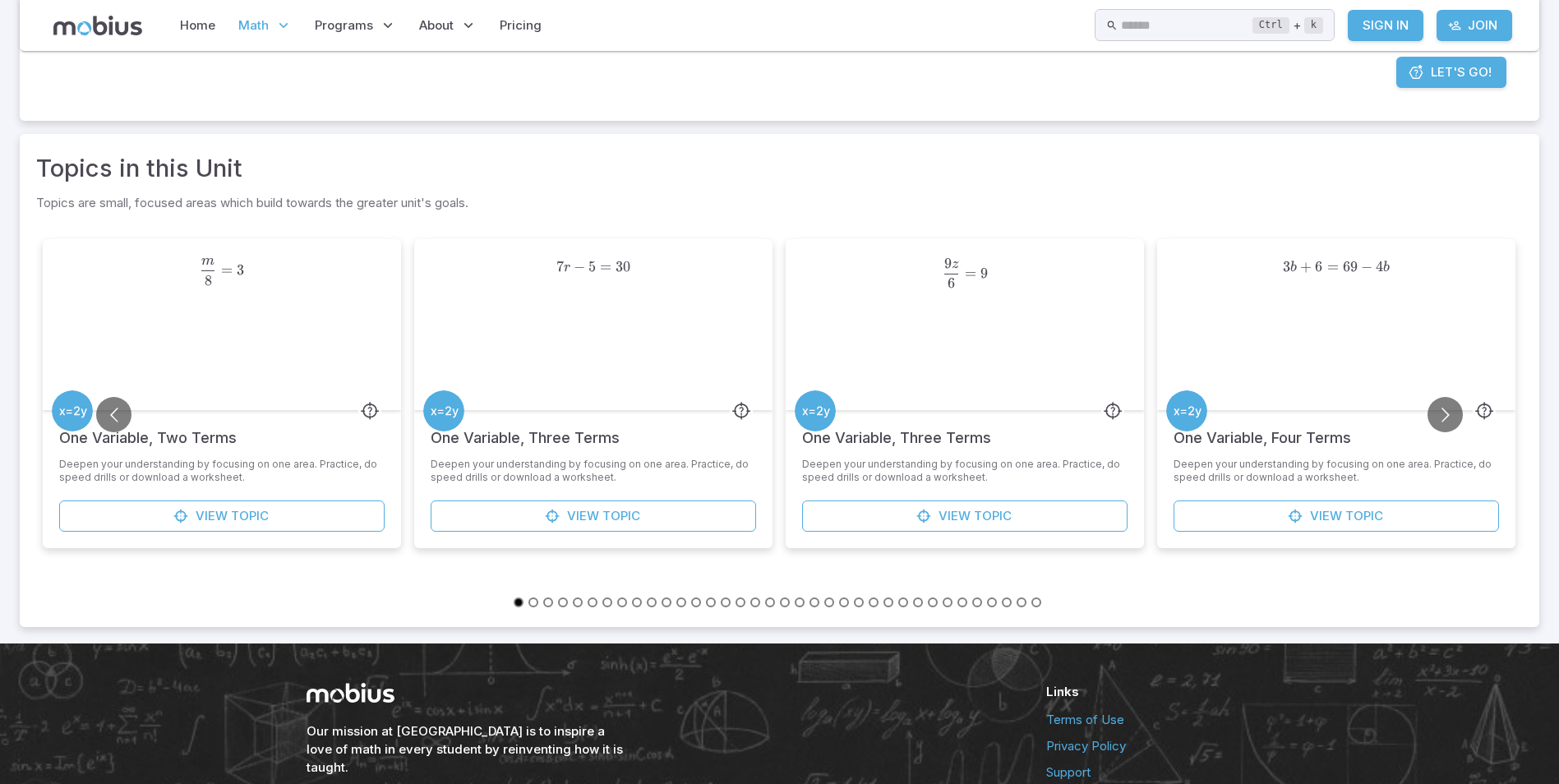
scroll to position [388, 0]
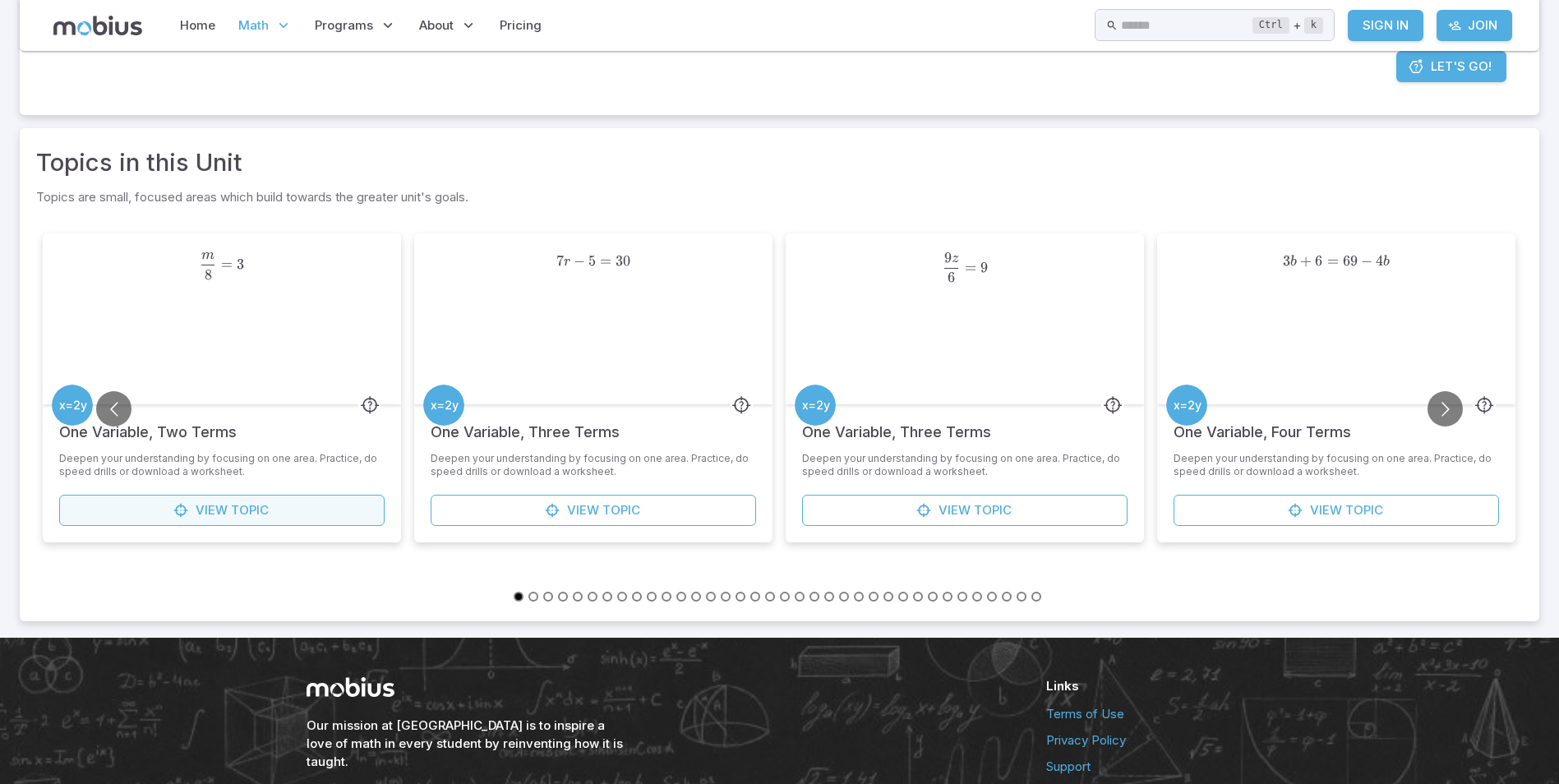
click at [178, 509] on icon at bounding box center [181, 510] width 16 height 16
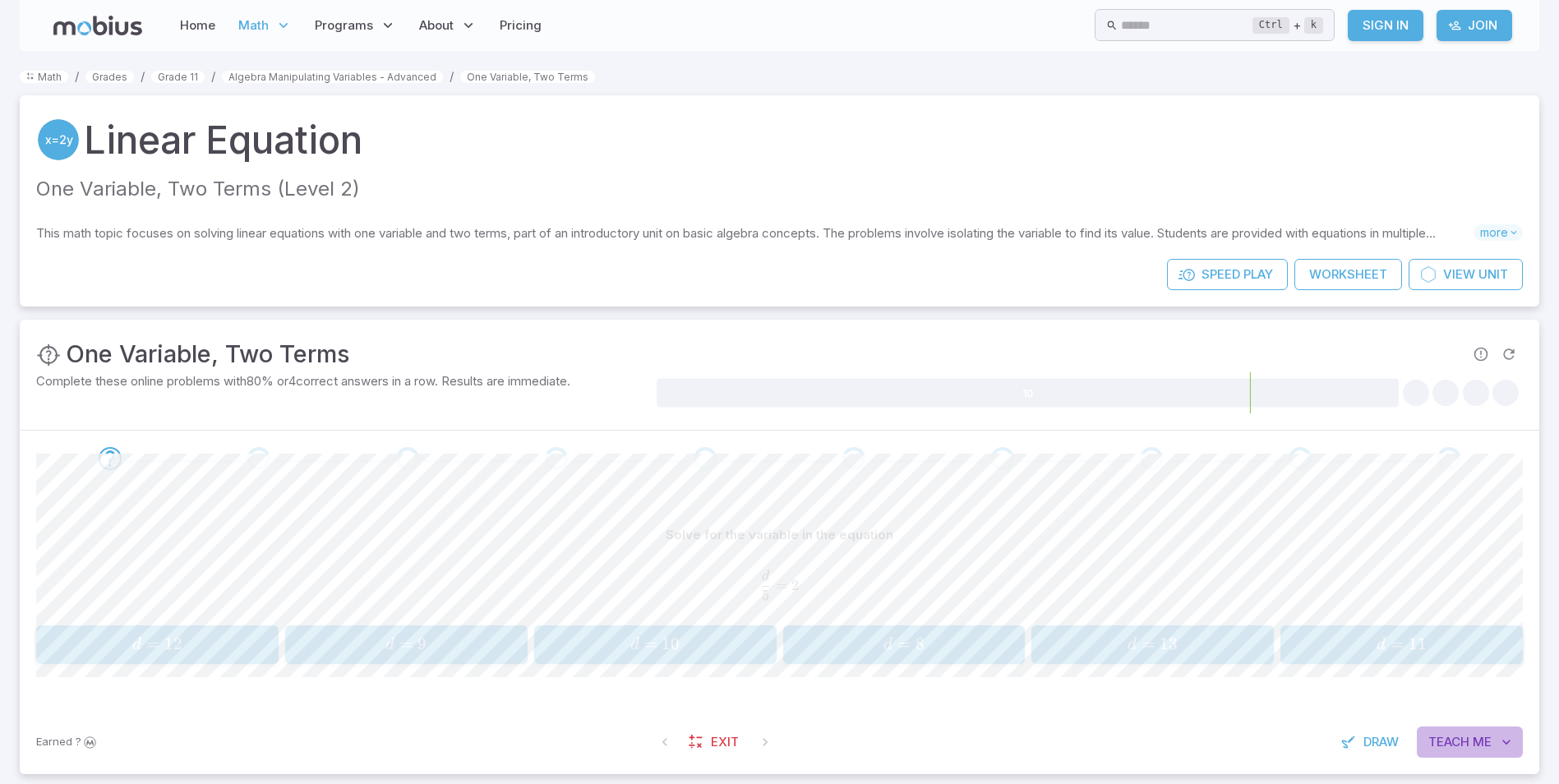
click at [1466, 742] on span "Teach" at bounding box center [1449, 742] width 41 height 18
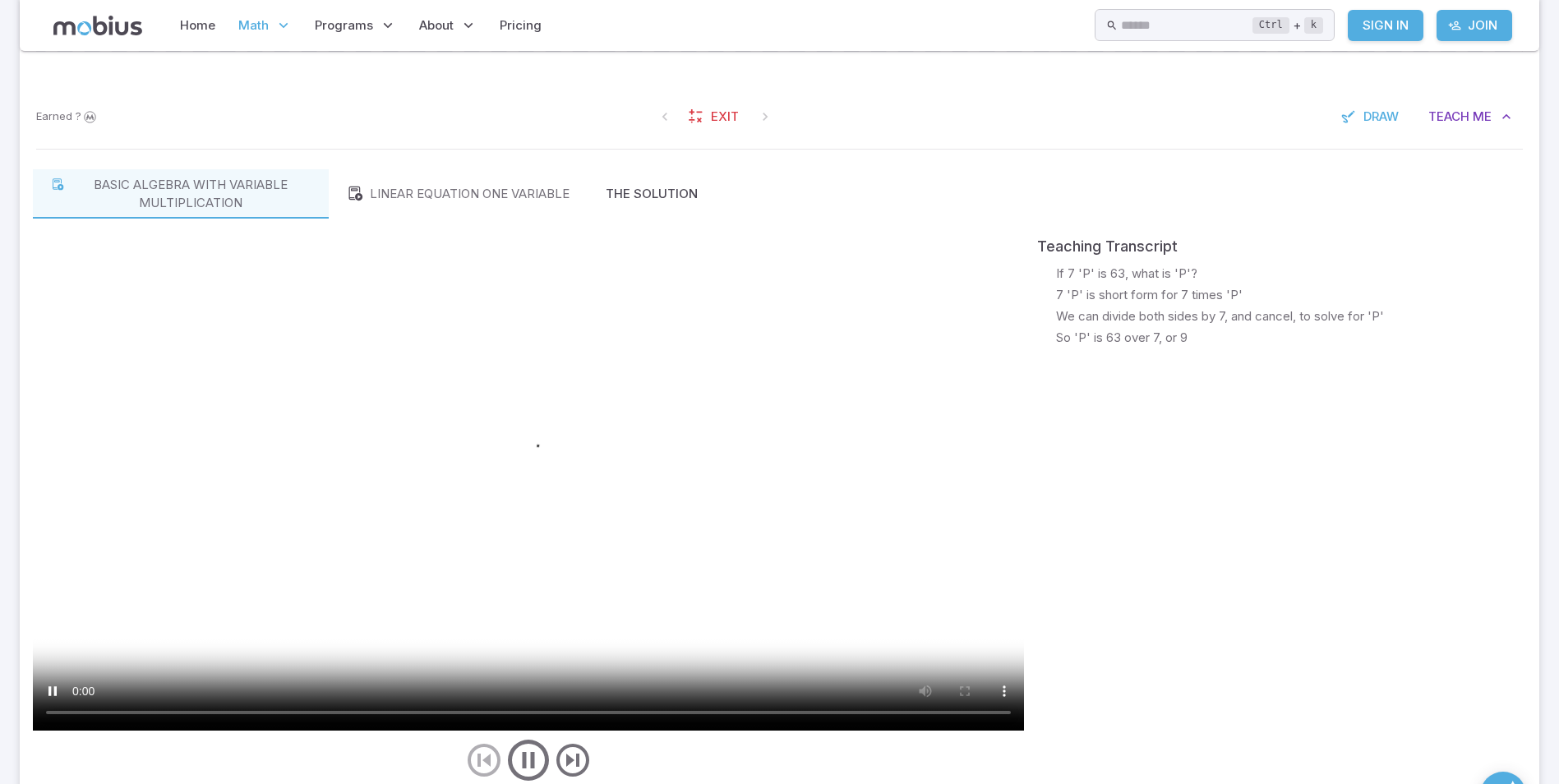
scroll to position [740, 0]
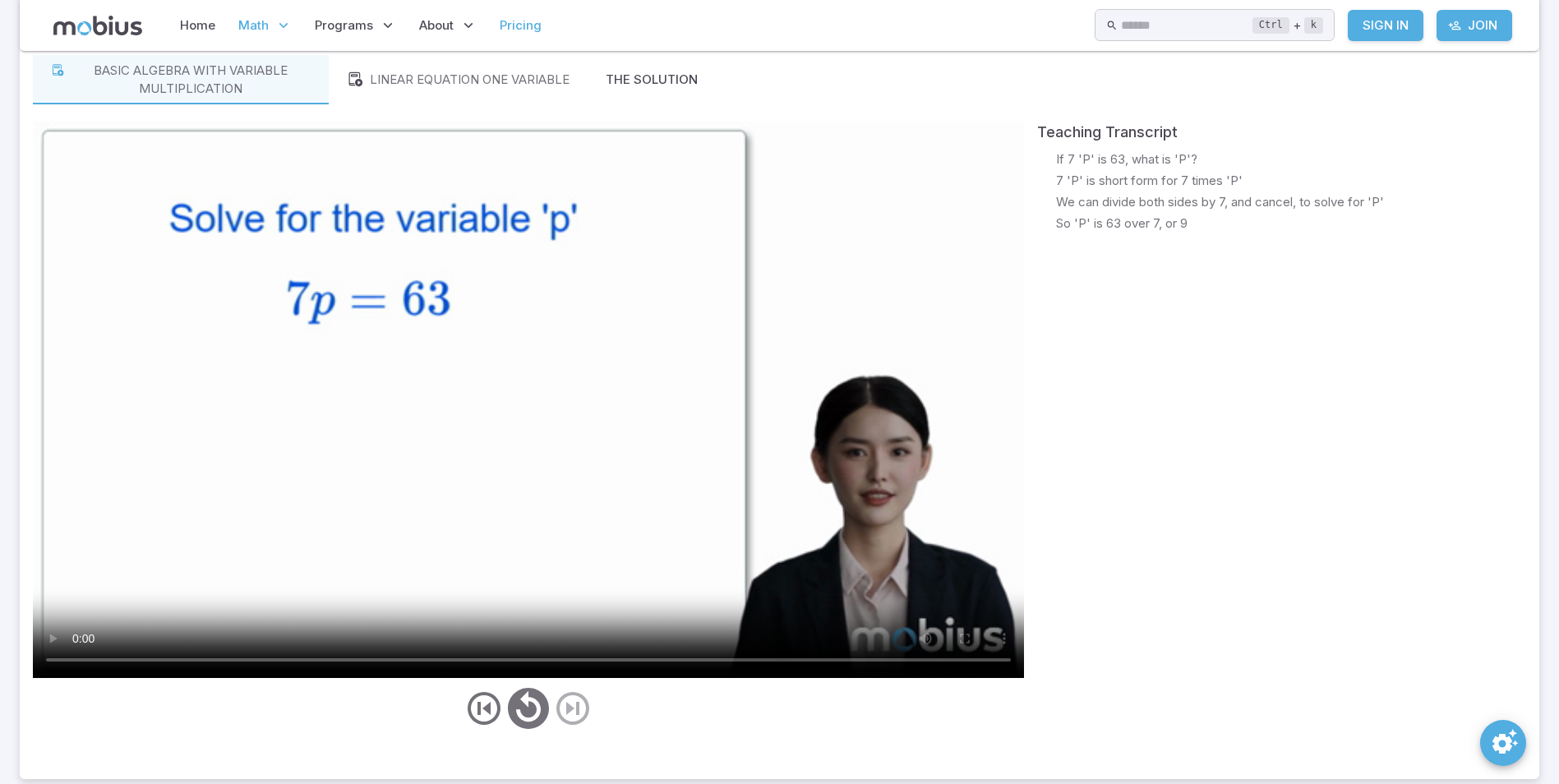
click at [500, 14] on link "Pricing" at bounding box center [520, 25] width 52 height 38
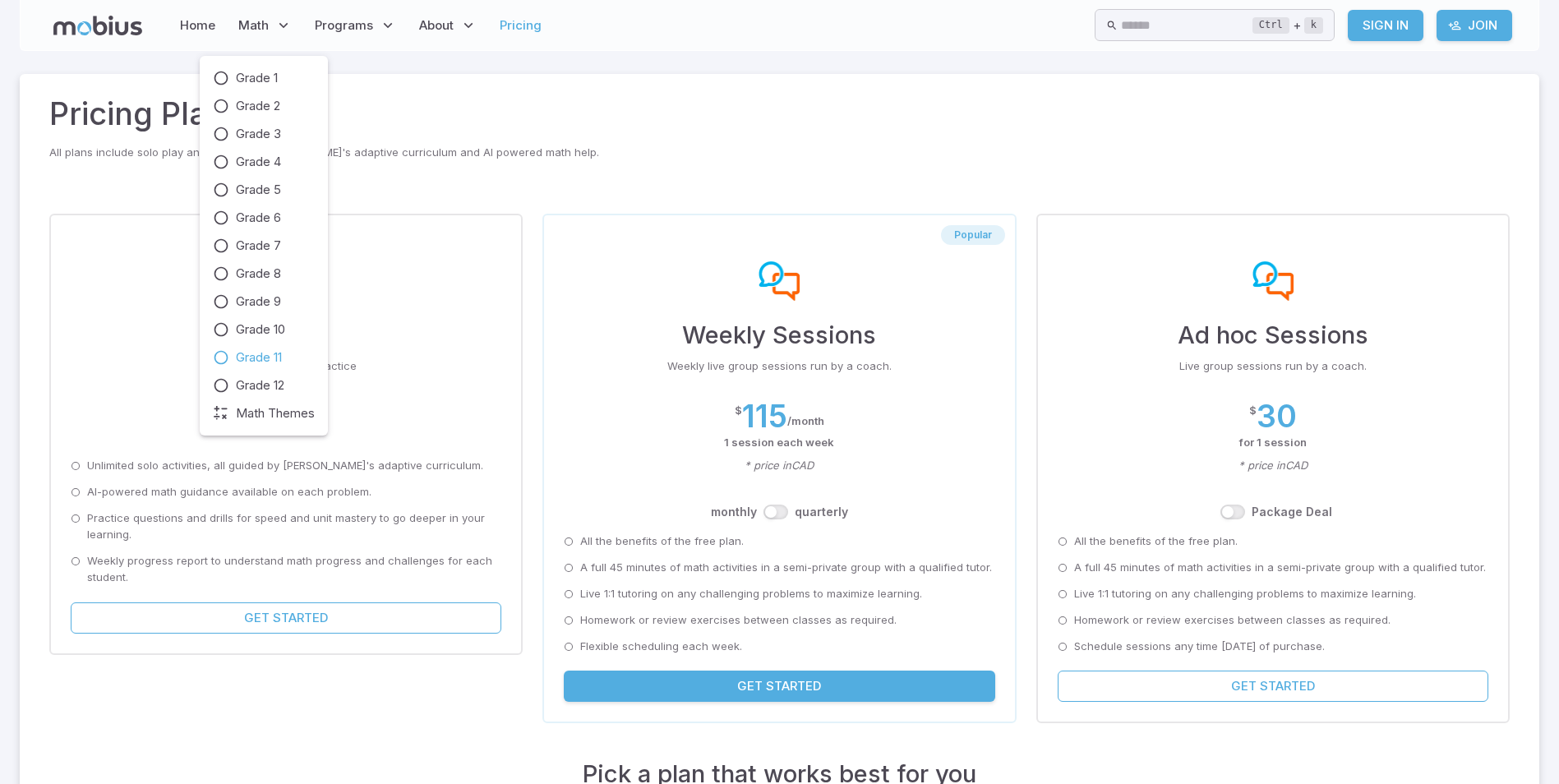
click at [217, 356] on icon at bounding box center [220, 357] width 16 height 16
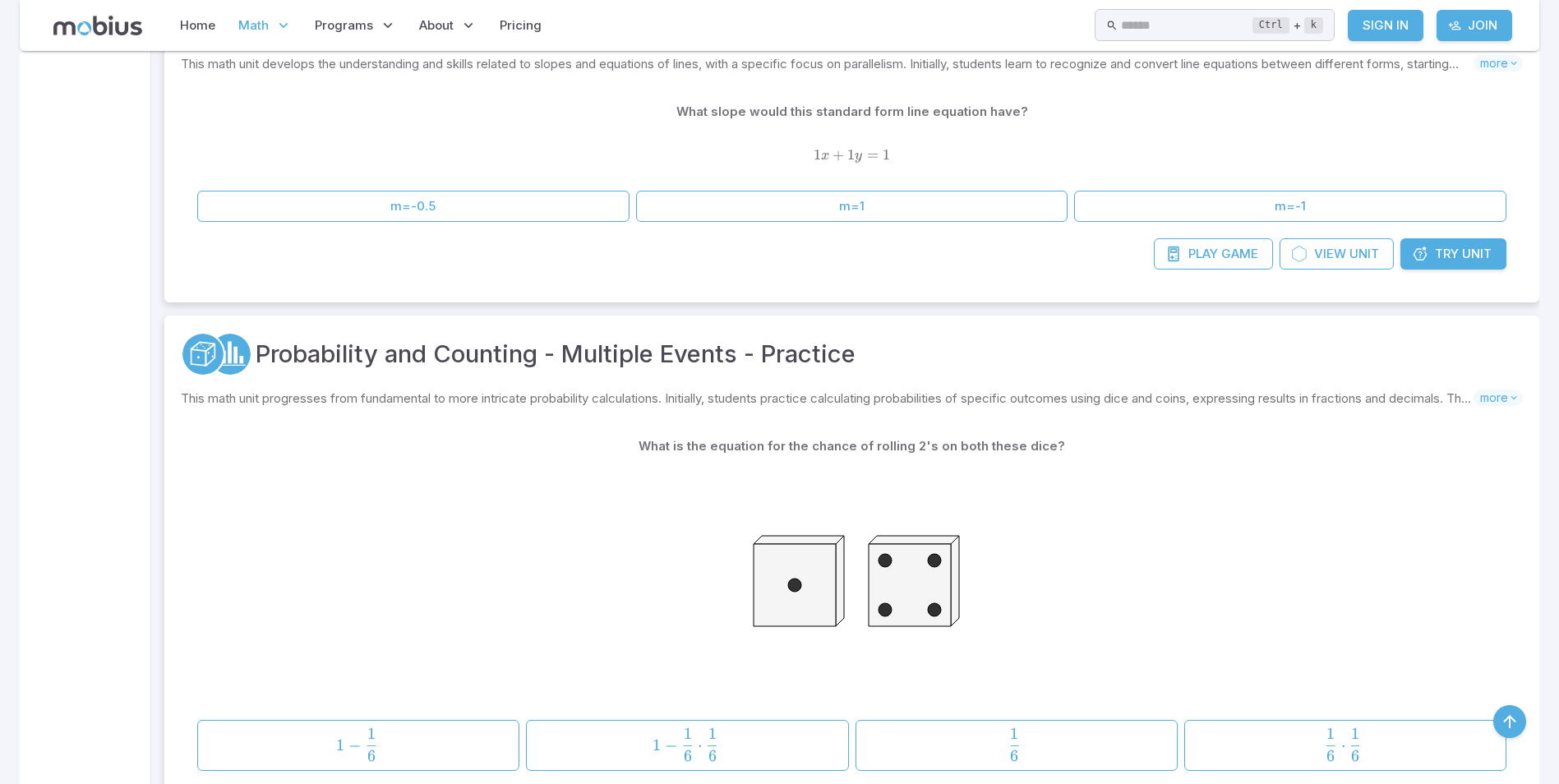
scroll to position [7150, 0]
